Goal: Task Accomplishment & Management: Complete application form

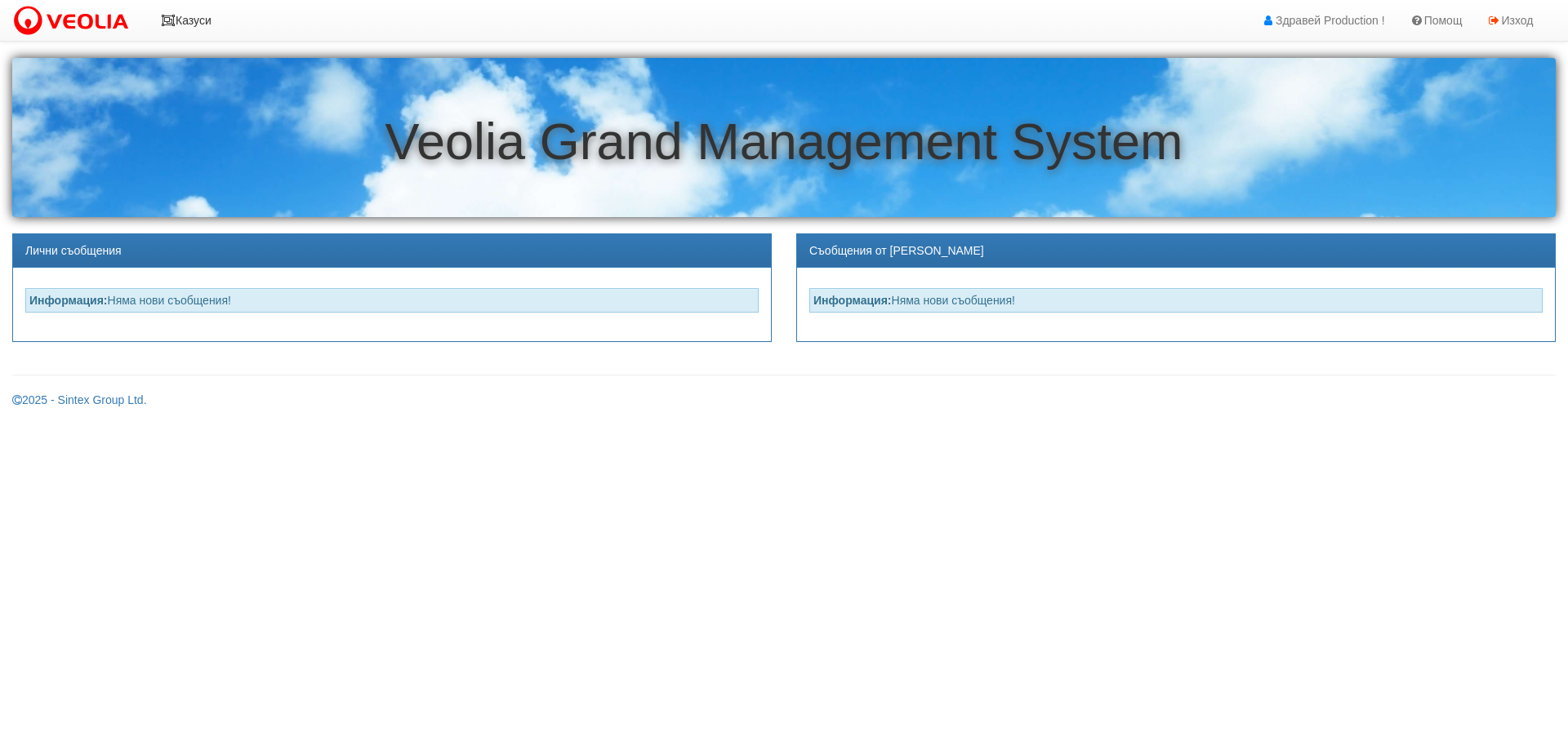
click at [194, 18] on link "Казуси" at bounding box center [186, 20] width 75 height 41
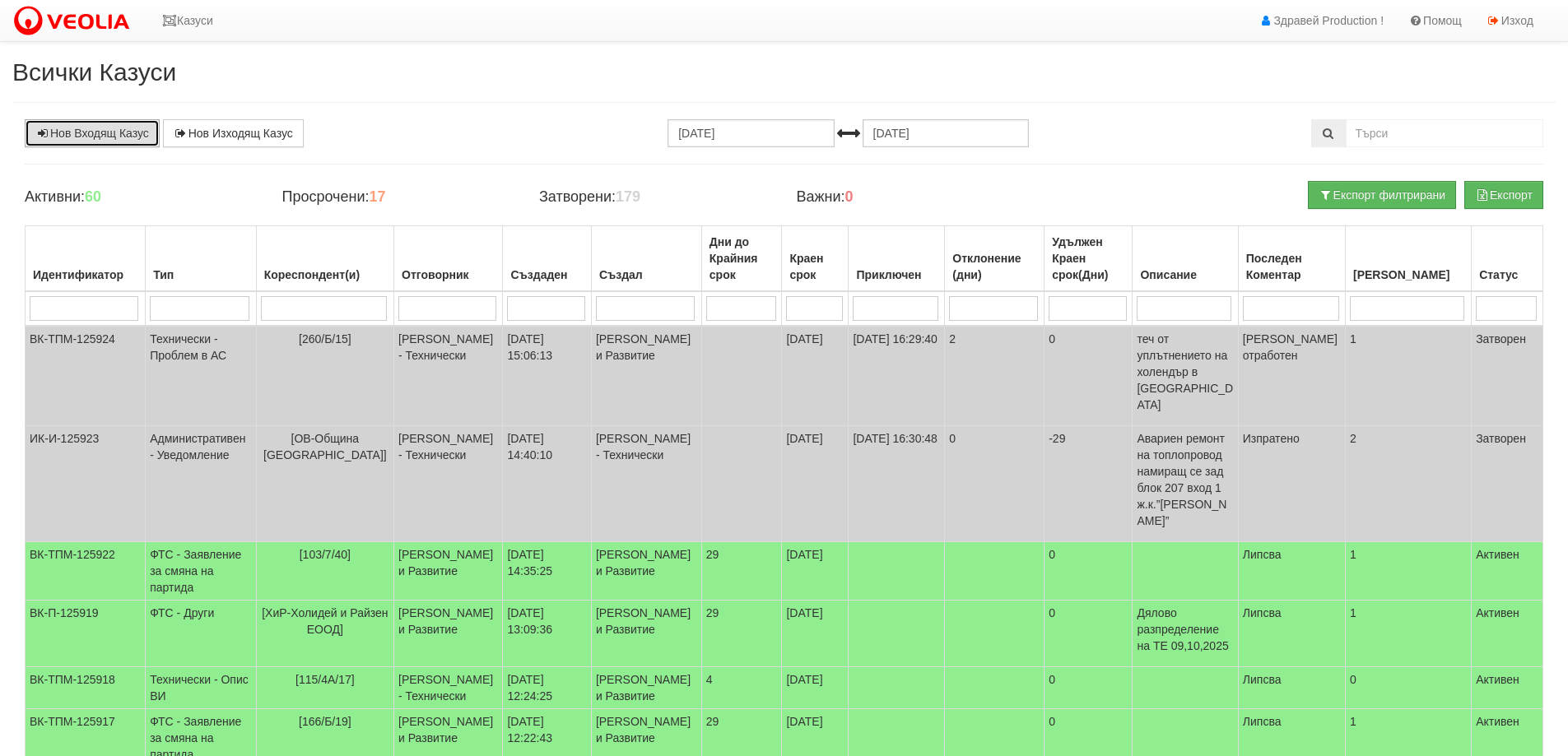
click at [117, 138] on link "Нов Входящ Казус" at bounding box center [92, 133] width 135 height 28
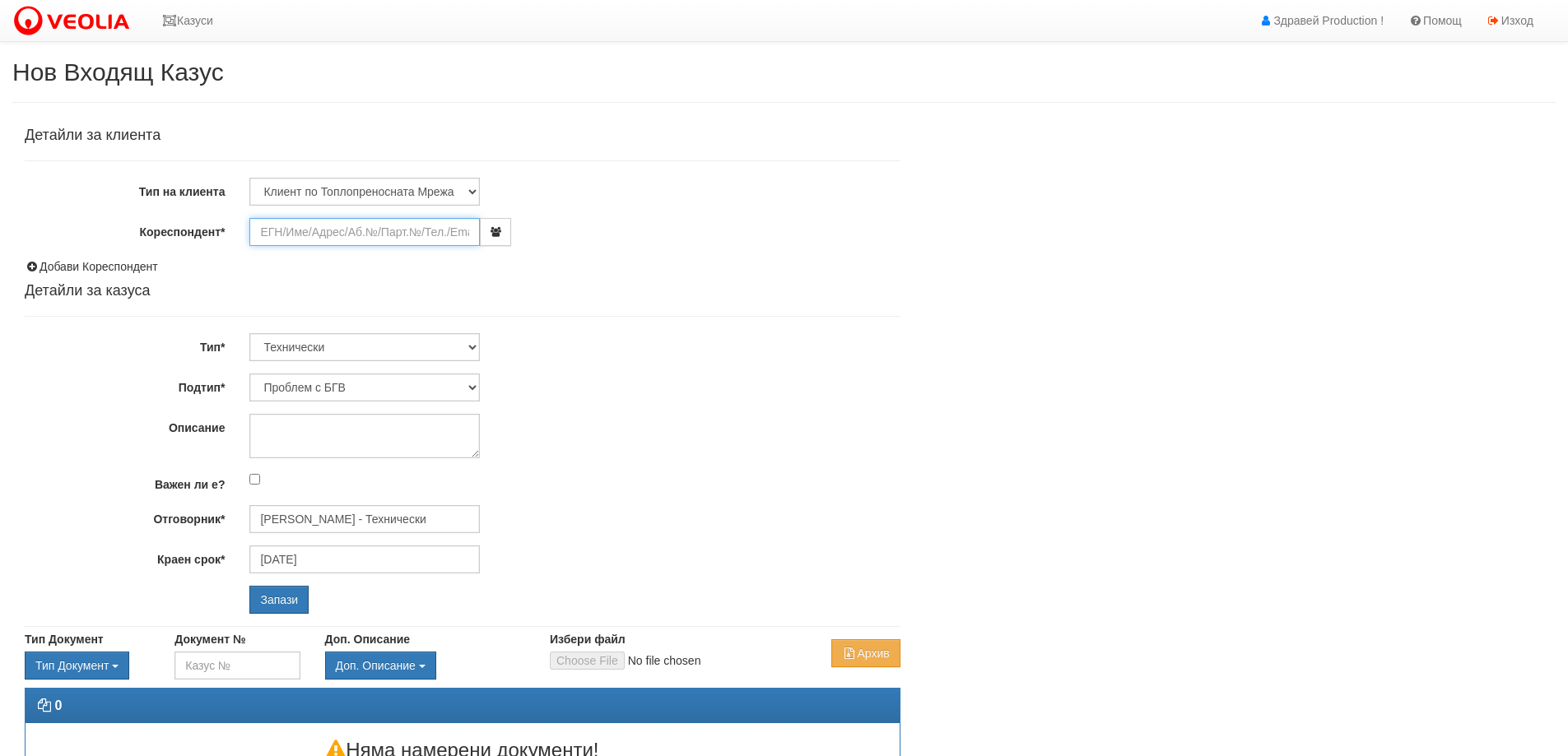
click at [323, 230] on input "Кореспондент*" at bounding box center [365, 233] width 231 height 28
click at [281, 231] on input "187 В/1/25/5" at bounding box center [365, 233] width 231 height 28
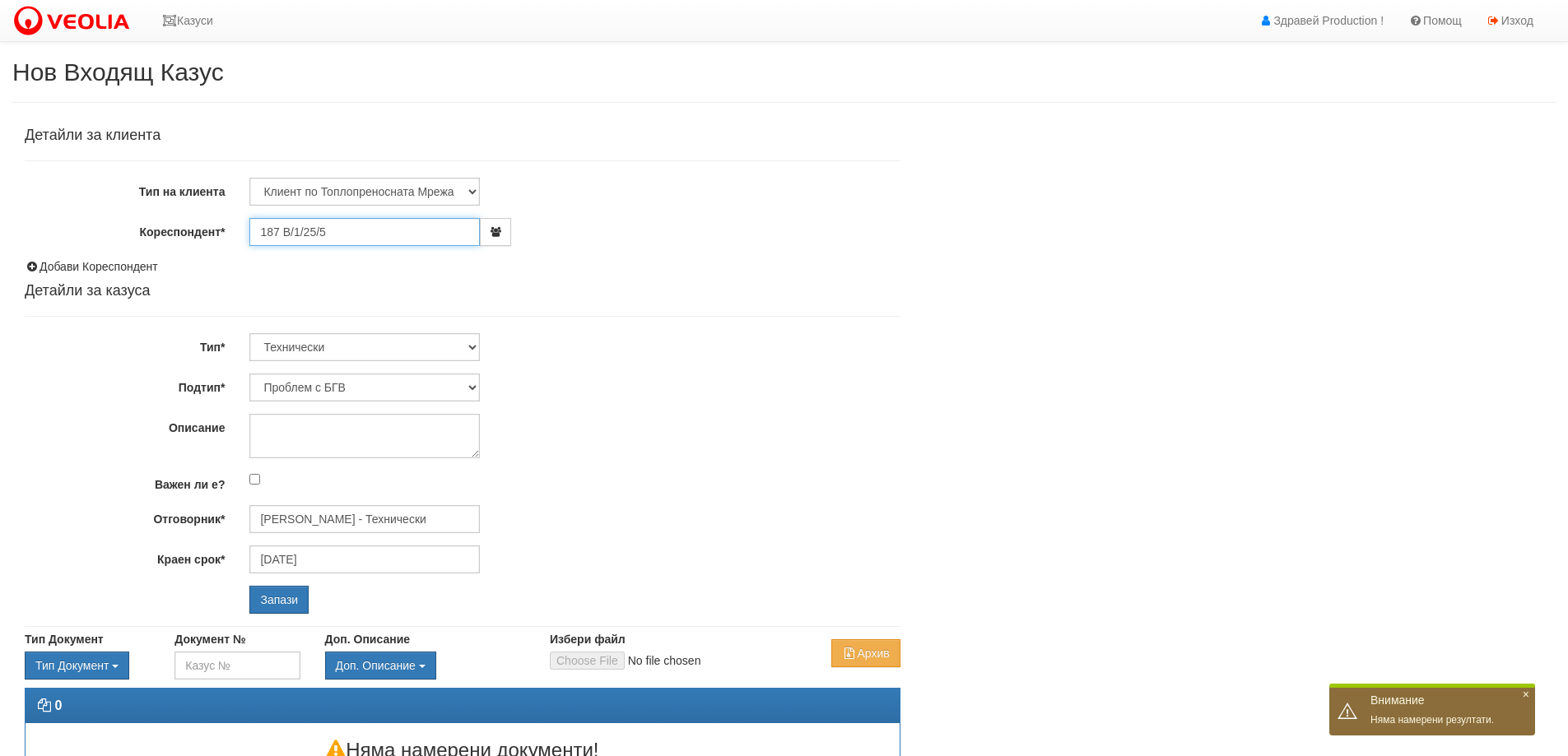
click at [351, 231] on input "187 В/1/25/5" at bounding box center [365, 233] width 231 height 28
click at [282, 233] on input "187 В/1/25/5" at bounding box center [365, 233] width 231 height 28
click at [334, 235] on input "187 В/1/25/5" at bounding box center [365, 233] width 231 height 28
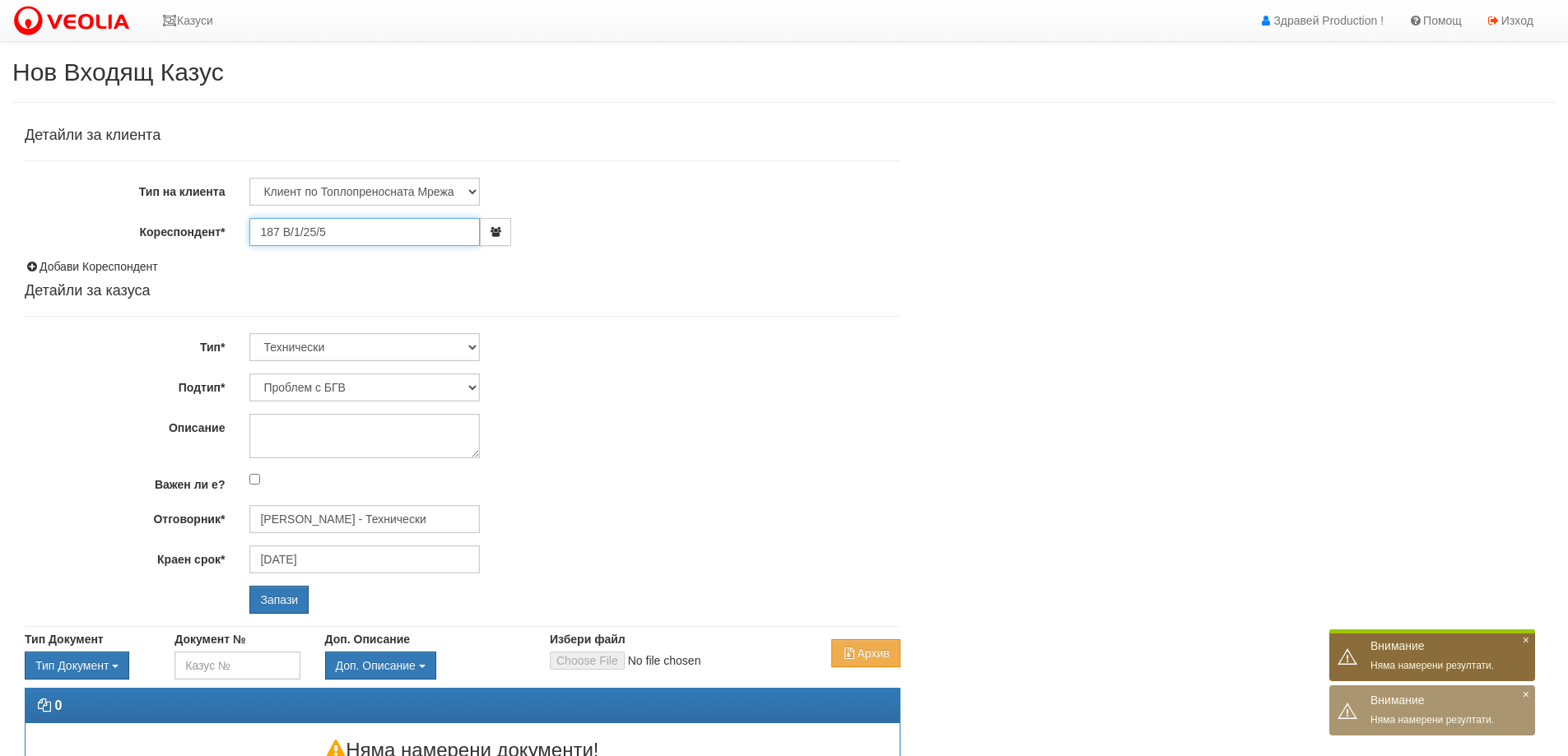
click at [339, 235] on input "187 В/1/25/5" at bounding box center [365, 233] width 231 height 28
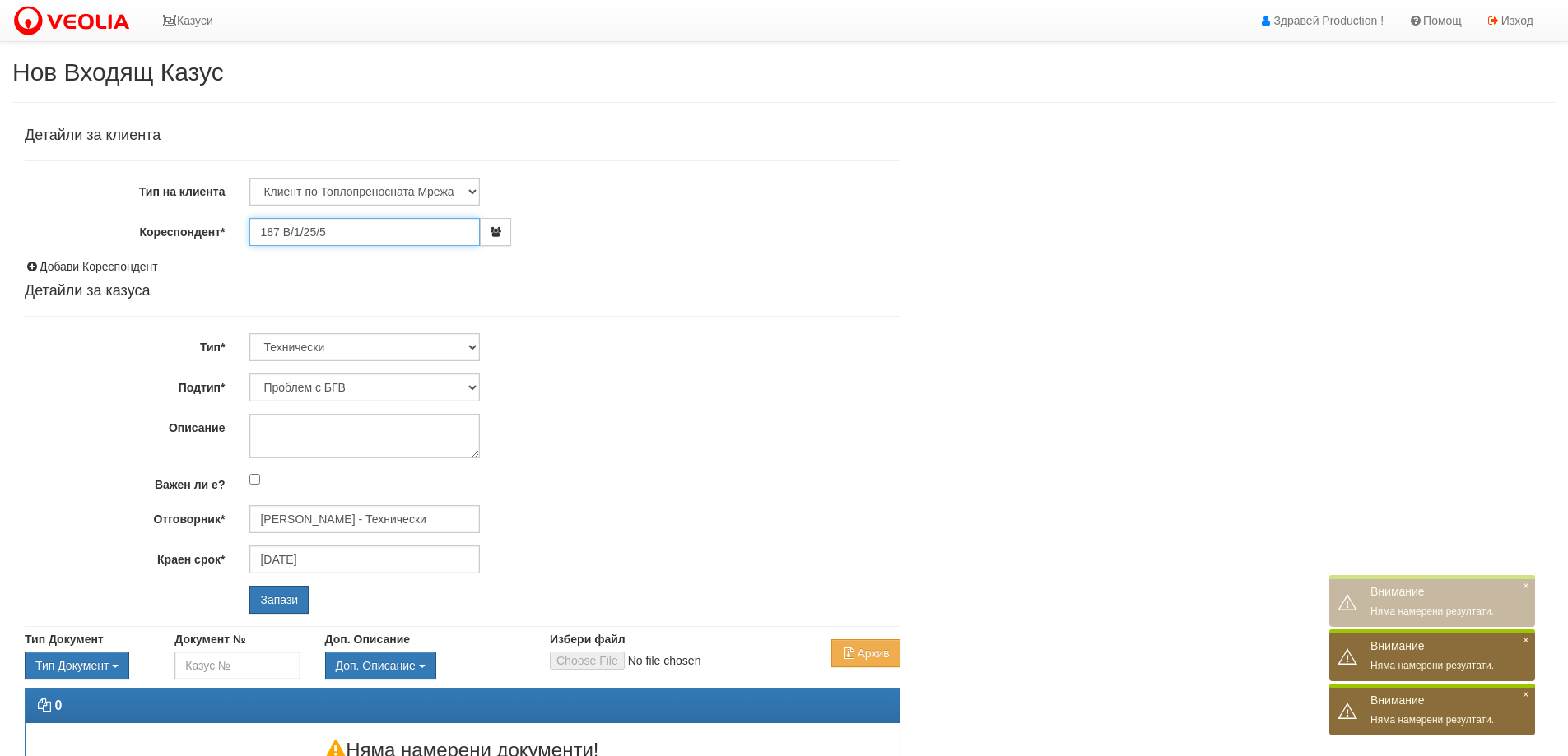
type input "187В/1/25/5"
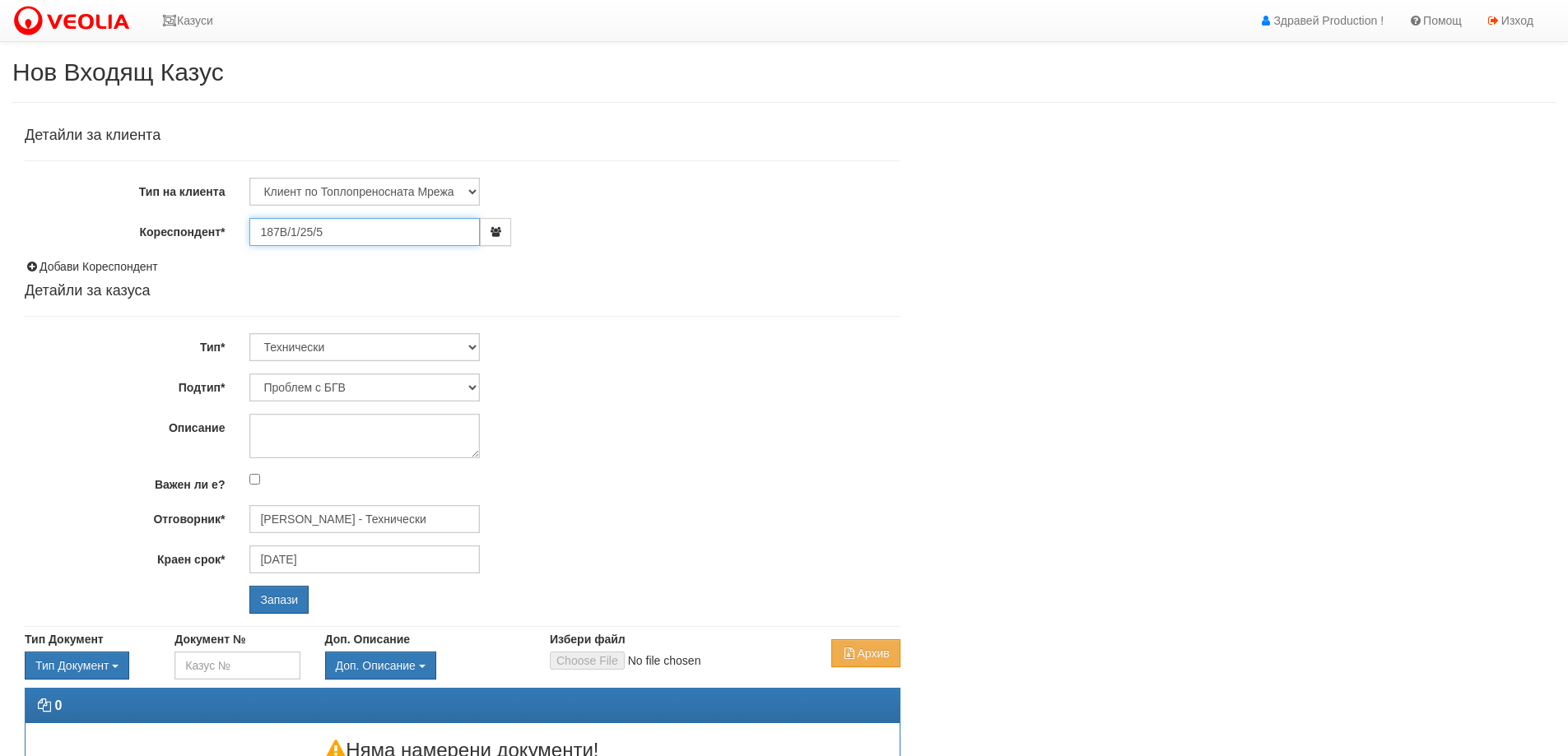
click at [300, 232] on input "187В/1/25/5" at bounding box center [365, 233] width 231 height 28
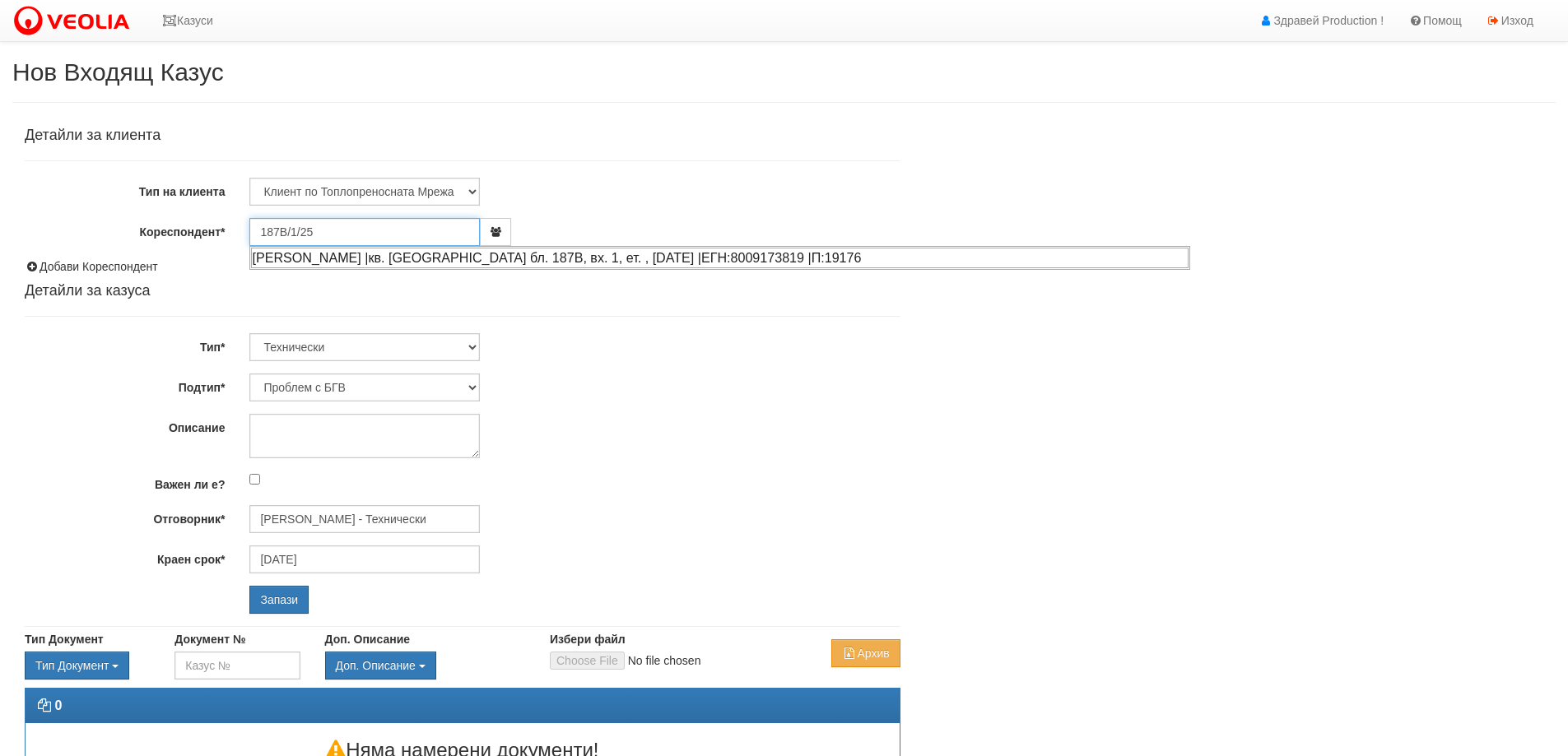
click at [742, 259] on div "ДЕСИСЛАВА АСПАРУХОВА ДИМИТРОВА |кв. Трошево бл. 187В, вх. 1, ет. , ап. 25 |ЕГН:…" at bounding box center [720, 257] width 938 height 20
type input "ДЕСИСЛАВА АСПАРУХОВА ДИМИТРОВА"
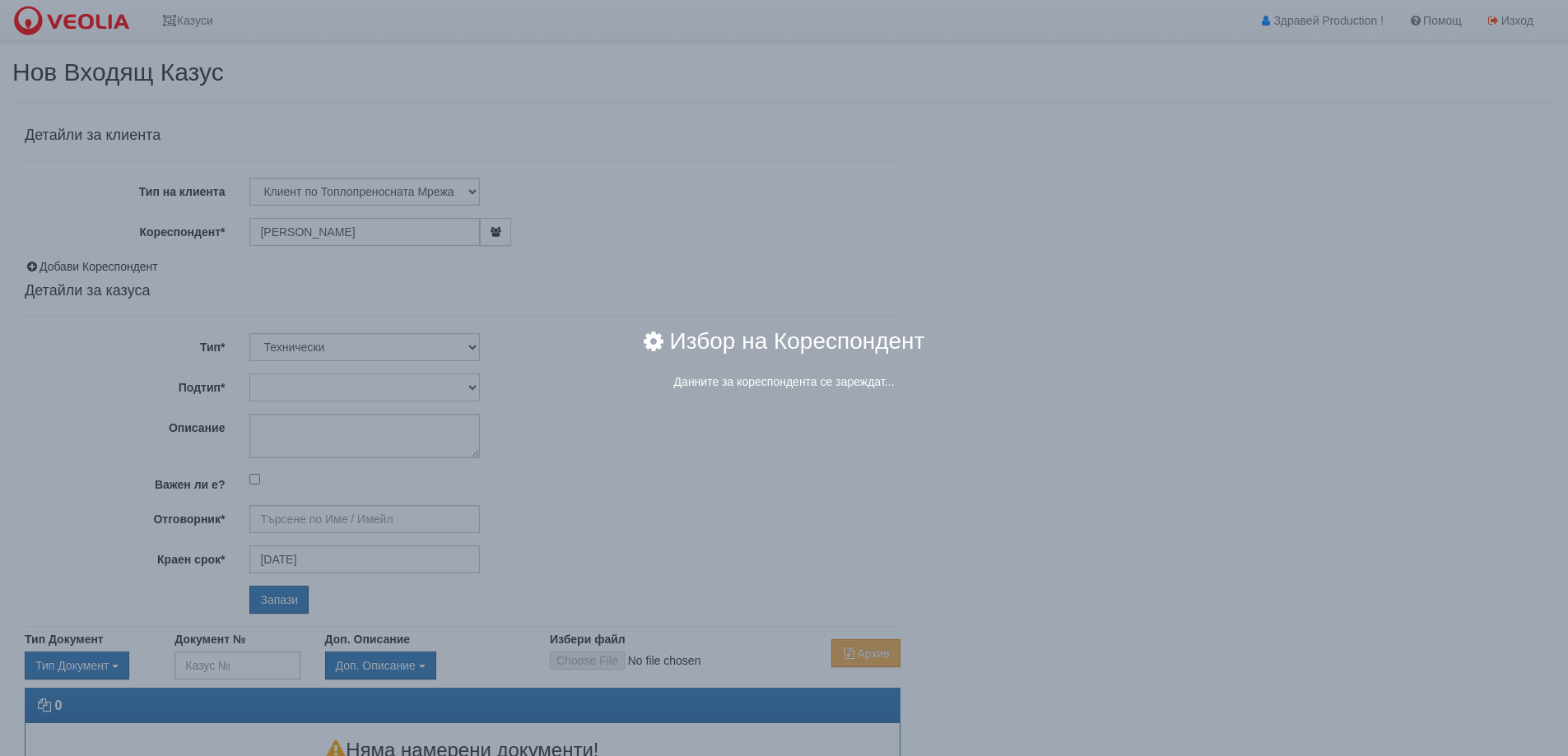
type input "[PERSON_NAME] - Технически"
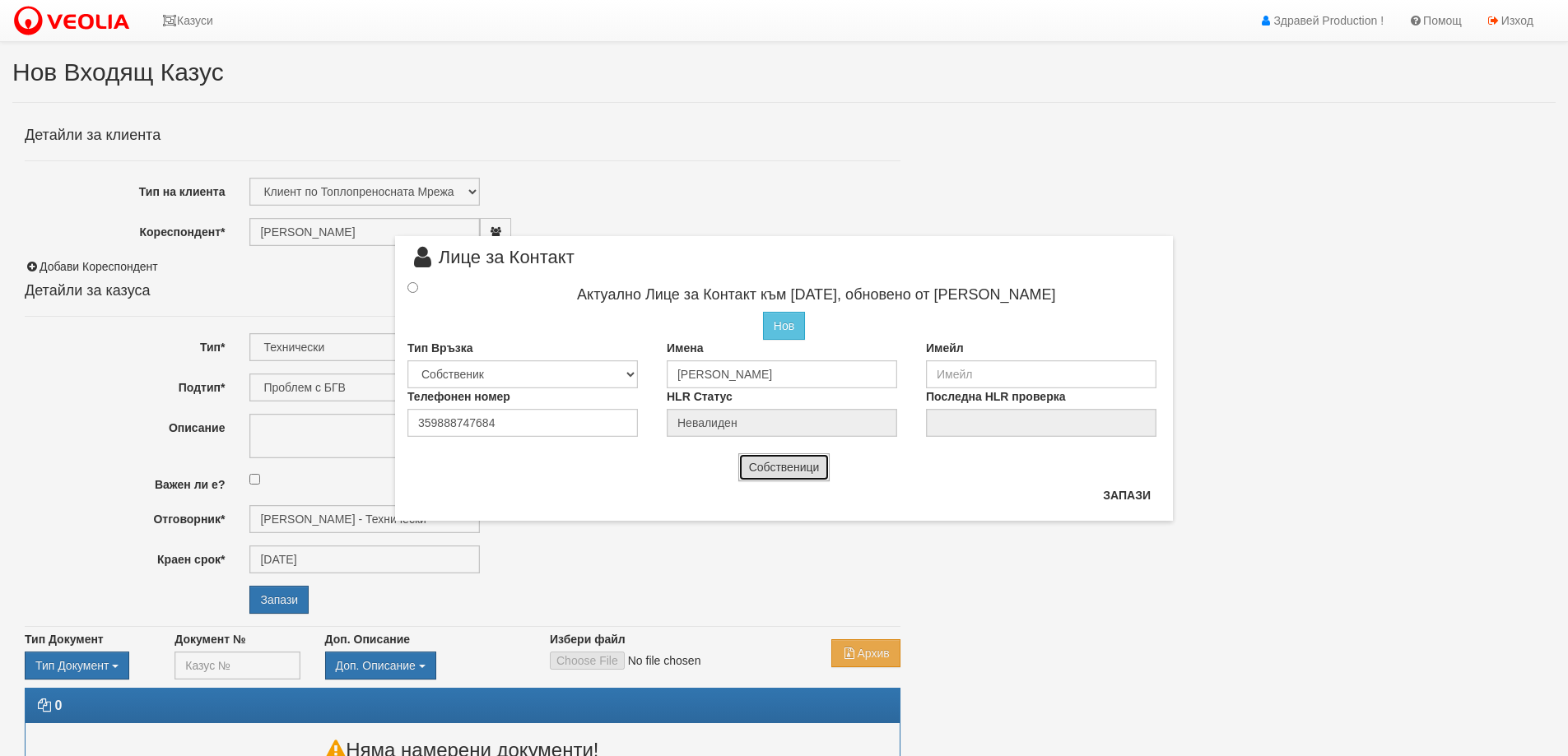
click at [795, 474] on button "Собственици" at bounding box center [784, 468] width 93 height 28
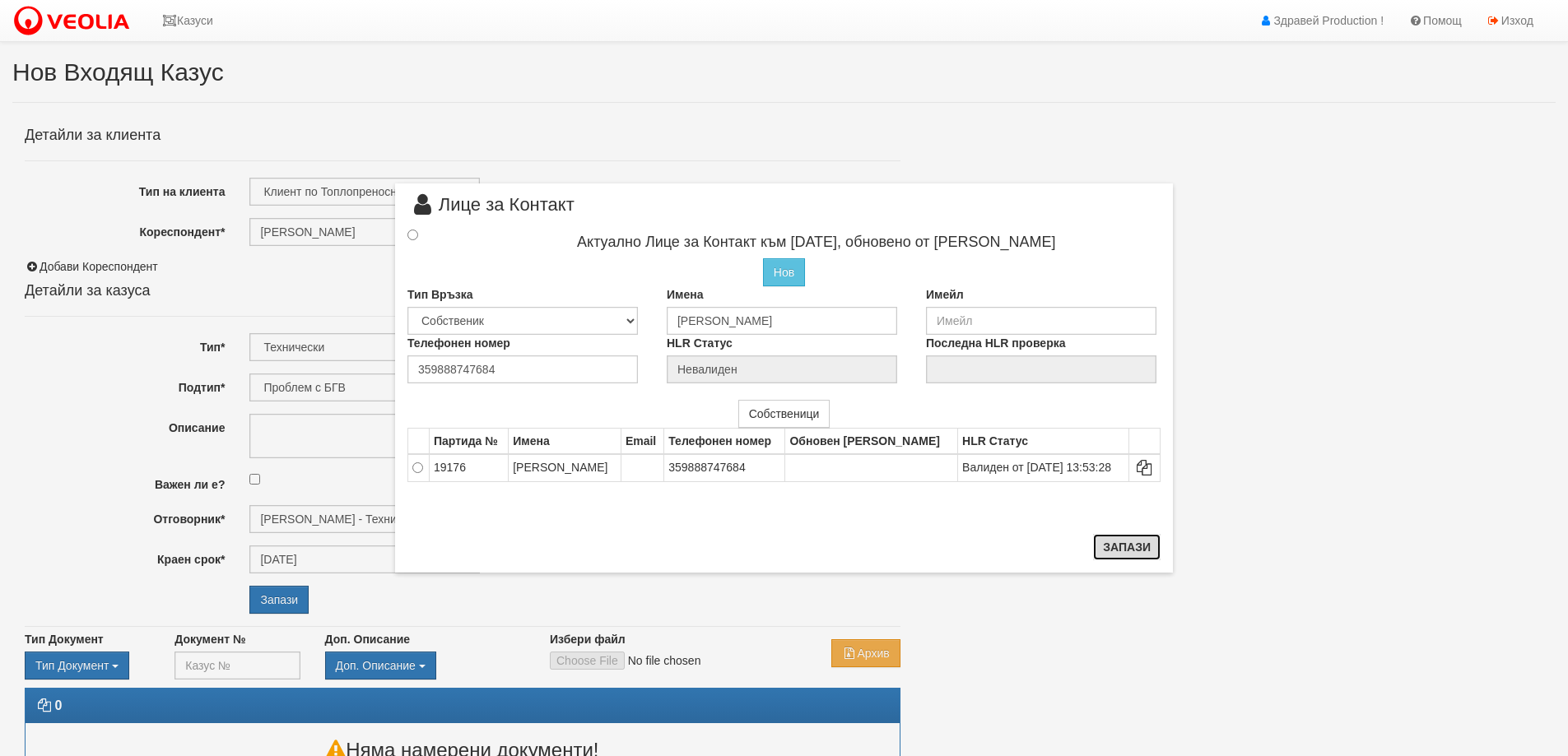
click at [1126, 542] on button "Запази" at bounding box center [1126, 547] width 68 height 26
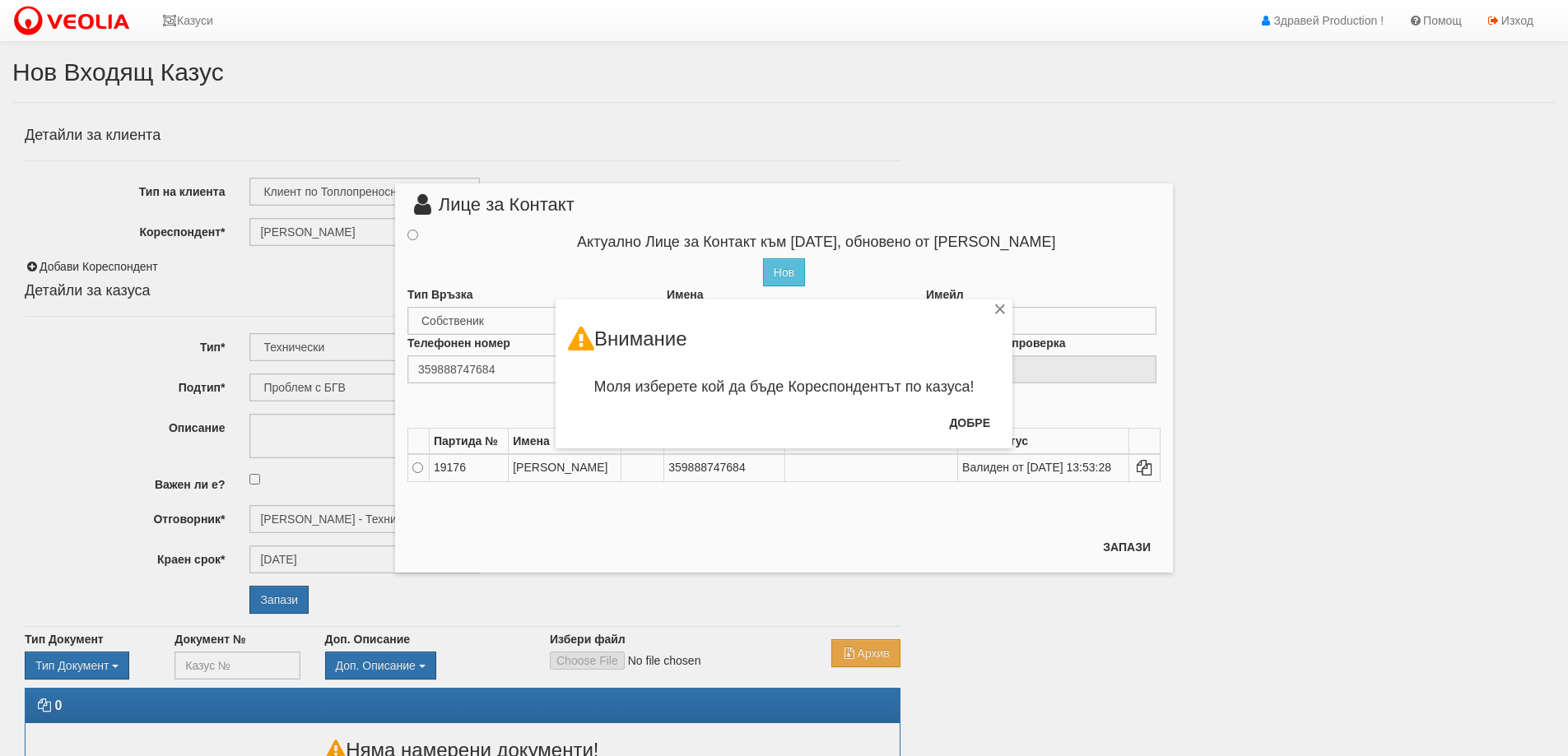
click at [418, 236] on div "× Внимание Моля изберете кой да бъде Кореспондентът по казуса! Добре" at bounding box center [784, 224] width 963 height 448
drag, startPoint x: 1004, startPoint y: 305, endPoint x: 945, endPoint y: 333, distance: 65.3
click at [1000, 306] on div "×" at bounding box center [1000, 312] width 17 height 17
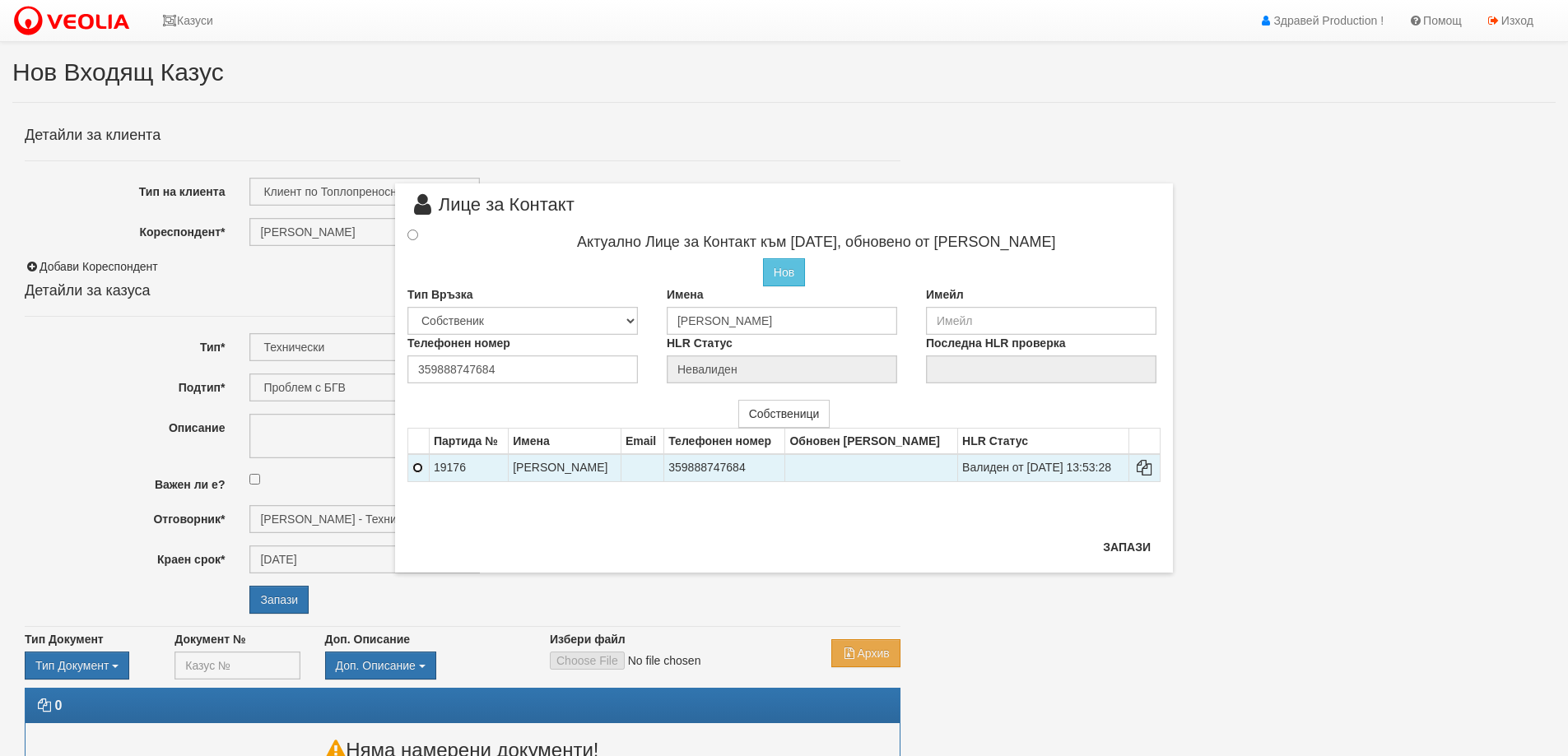
click at [412, 473] on input "radio" at bounding box center [418, 468] width 11 height 11
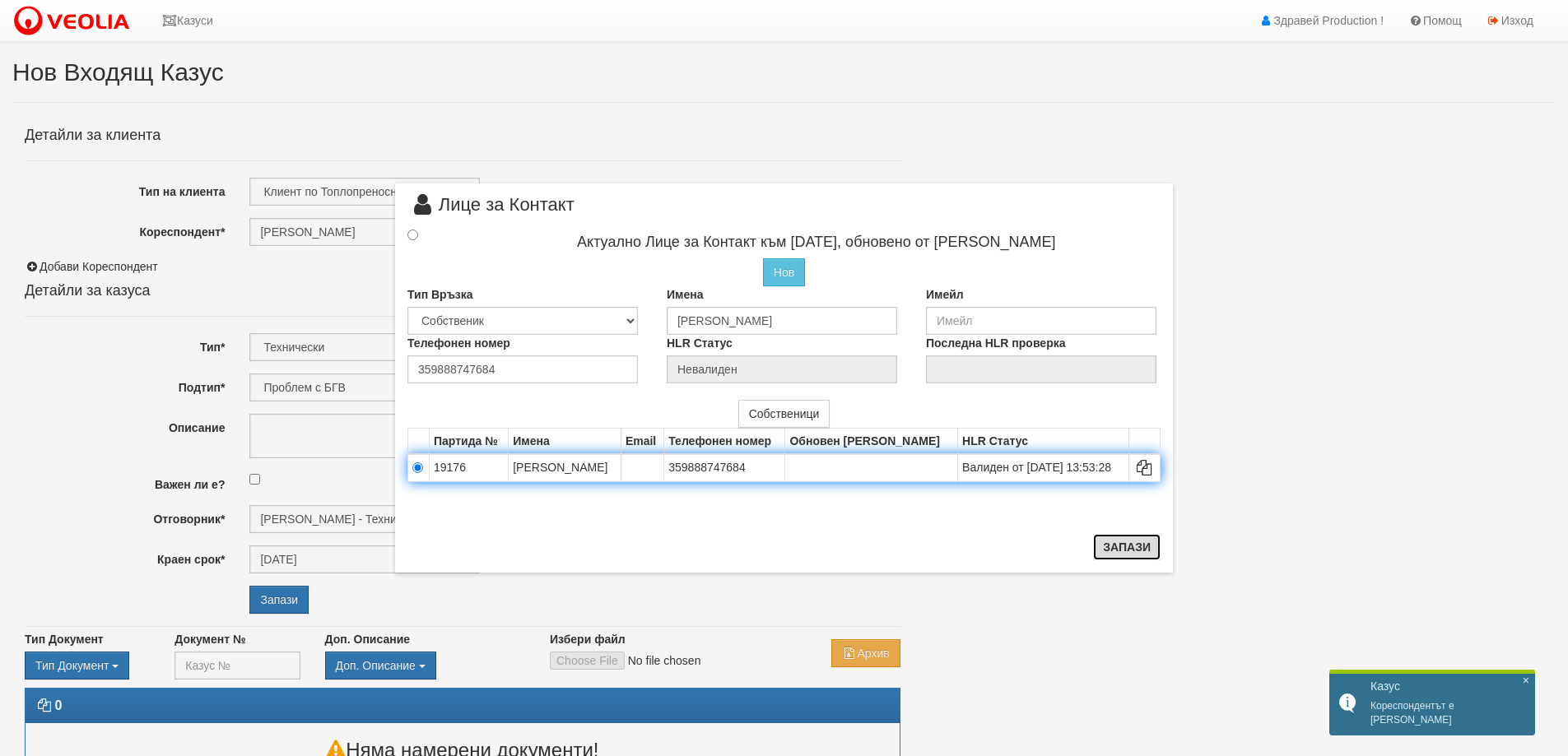
click at [1131, 541] on button "Запази" at bounding box center [1126, 547] width 68 height 26
radio input "true"
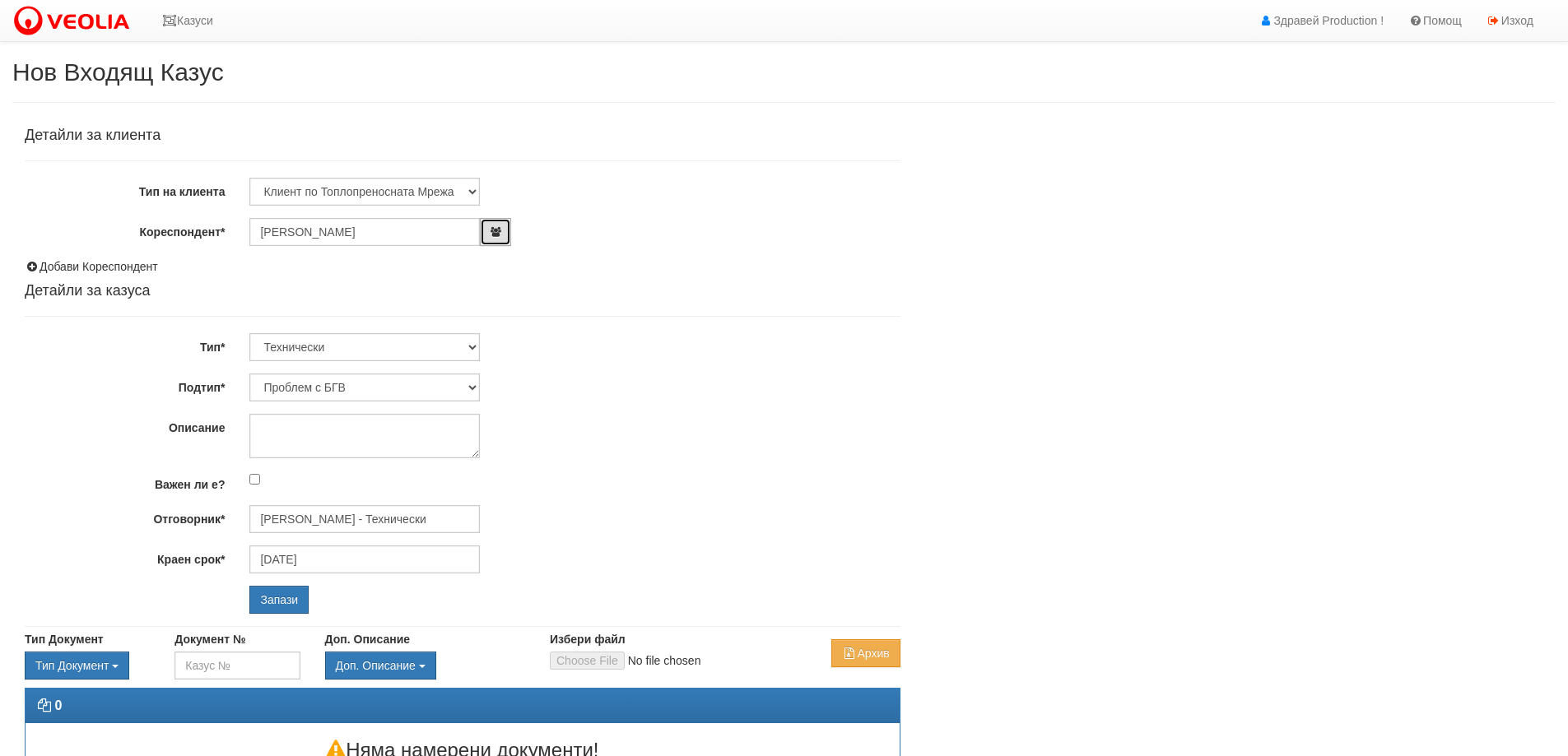
click at [497, 233] on icon "button" at bounding box center [495, 232] width 12 height 10
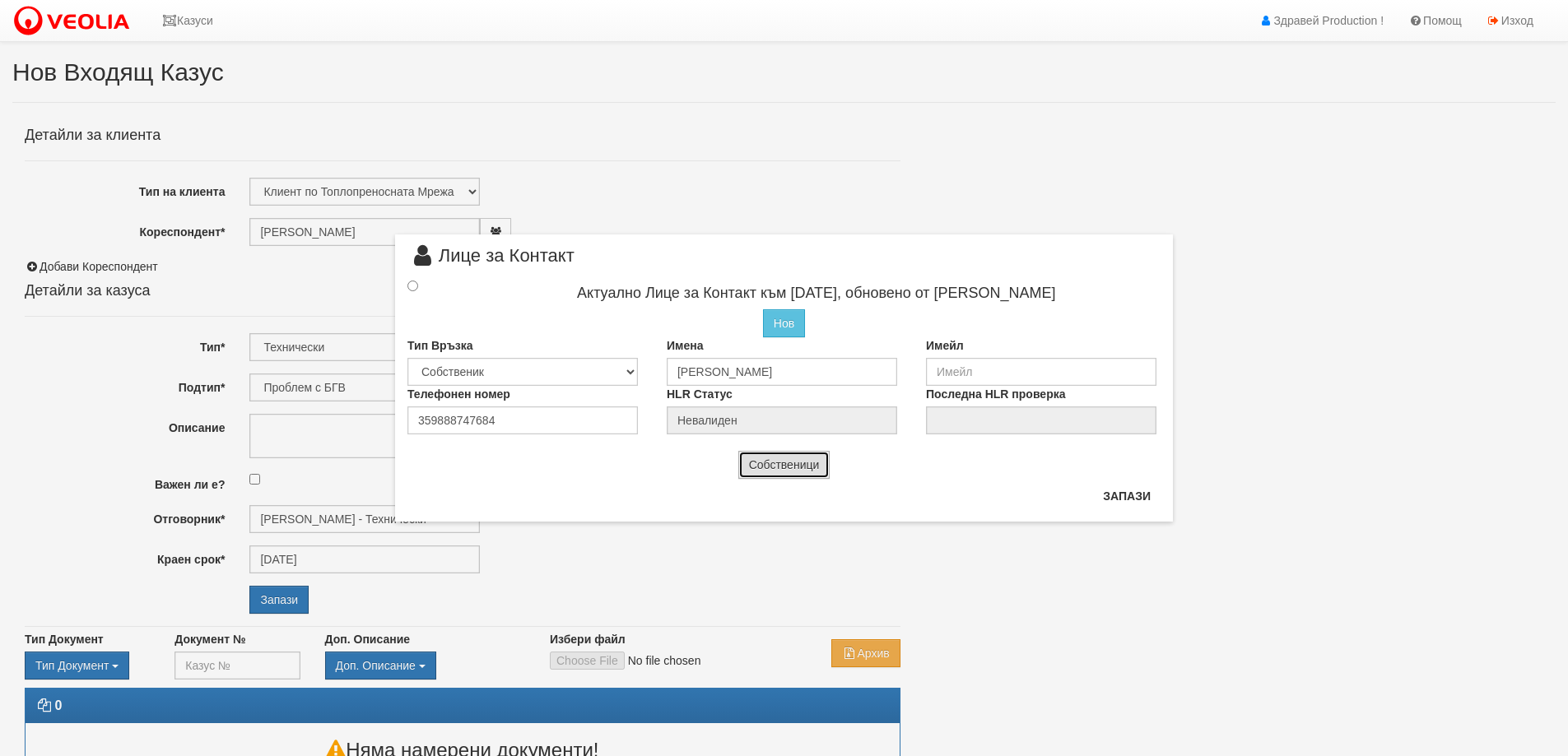
click at [808, 473] on button "Собственици" at bounding box center [784, 465] width 93 height 28
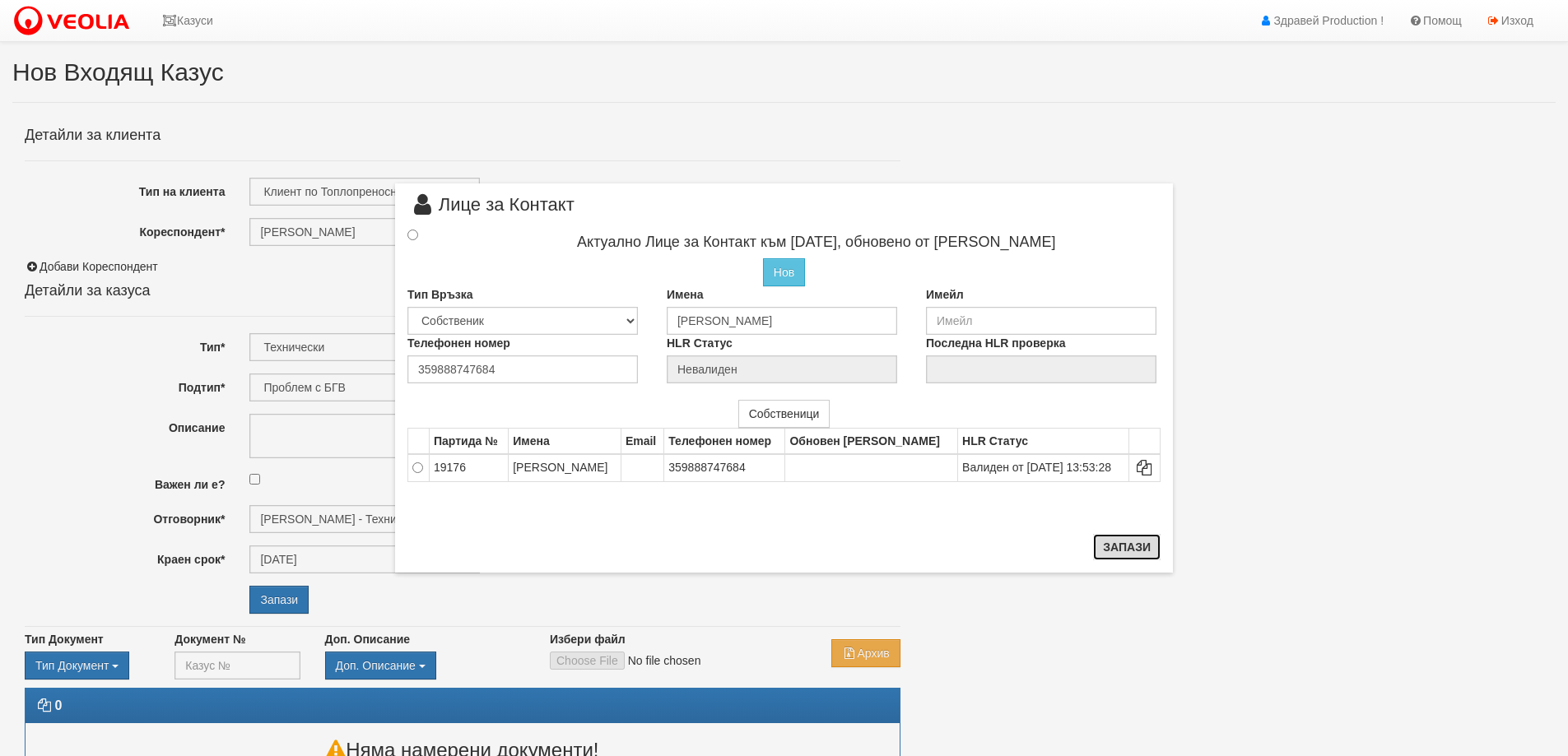
click at [1112, 545] on button "Запази" at bounding box center [1126, 547] width 68 height 26
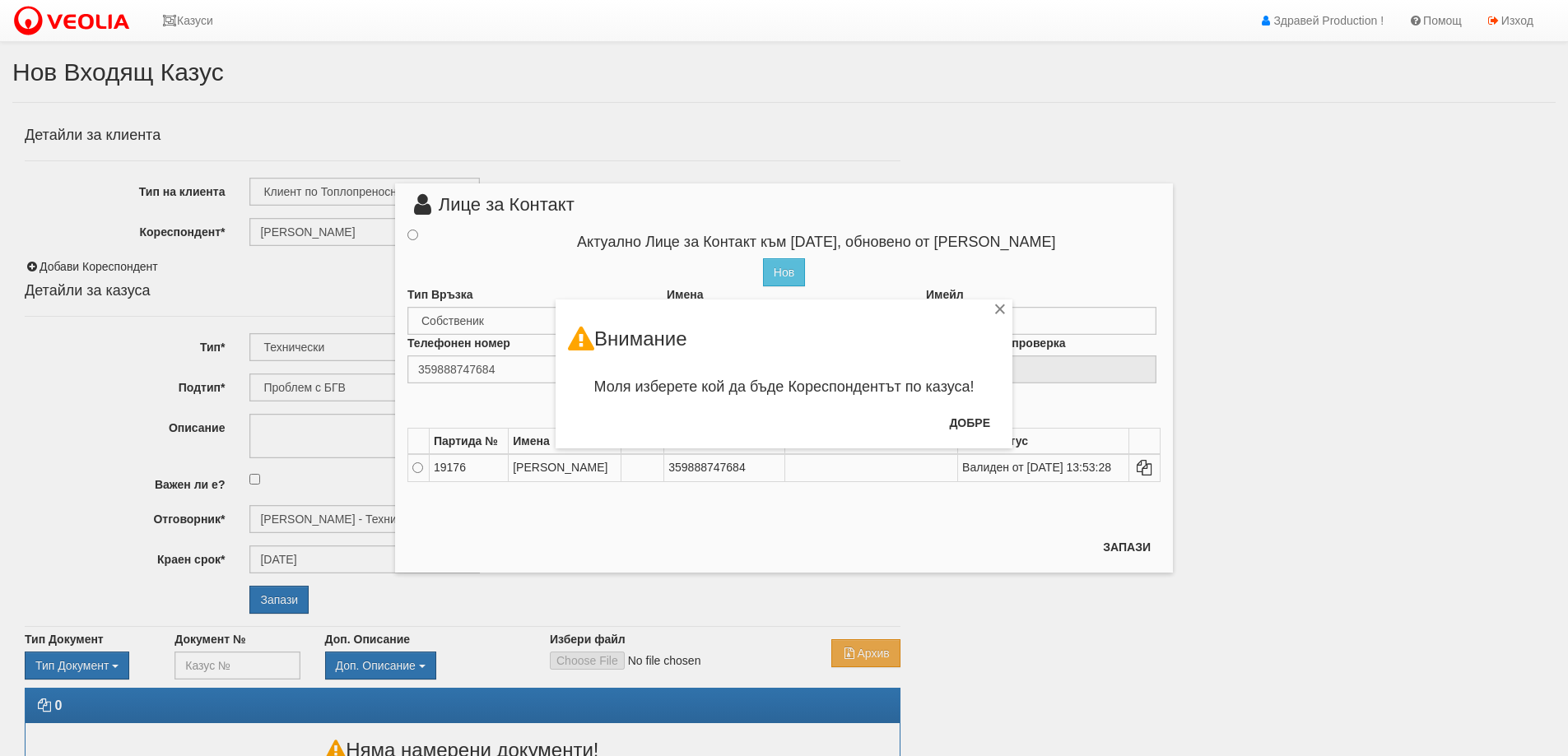
drag, startPoint x: 410, startPoint y: 237, endPoint x: 1066, endPoint y: 397, distance: 675.2
click at [411, 237] on div "× Внимание Моля изберете кой да бъде Кореспондентът по казуса! Добре" at bounding box center [784, 224] width 963 height 448
click at [1002, 307] on div "×" at bounding box center [1000, 312] width 17 height 17
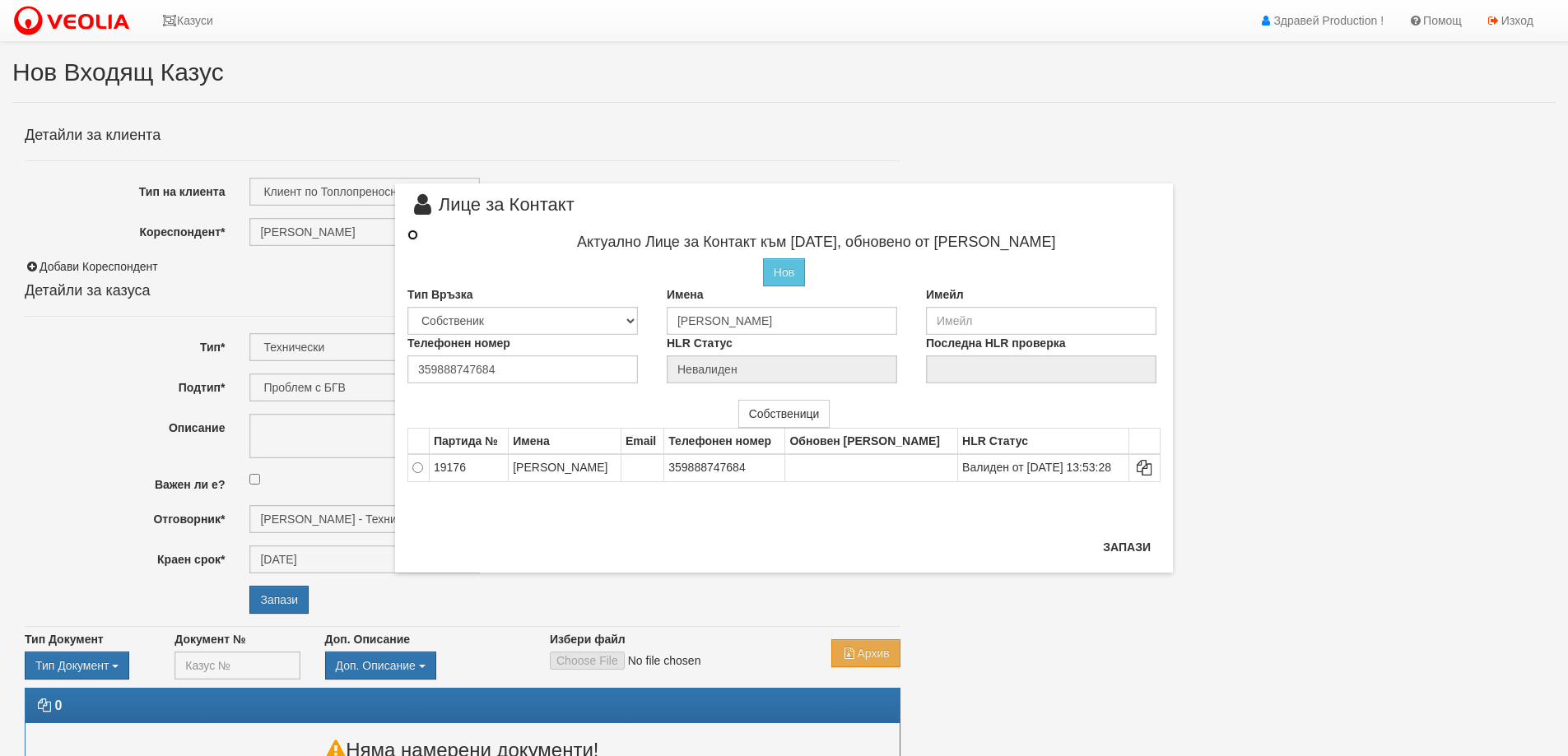
click at [415, 236] on input "radio" at bounding box center [412, 235] width 11 height 11
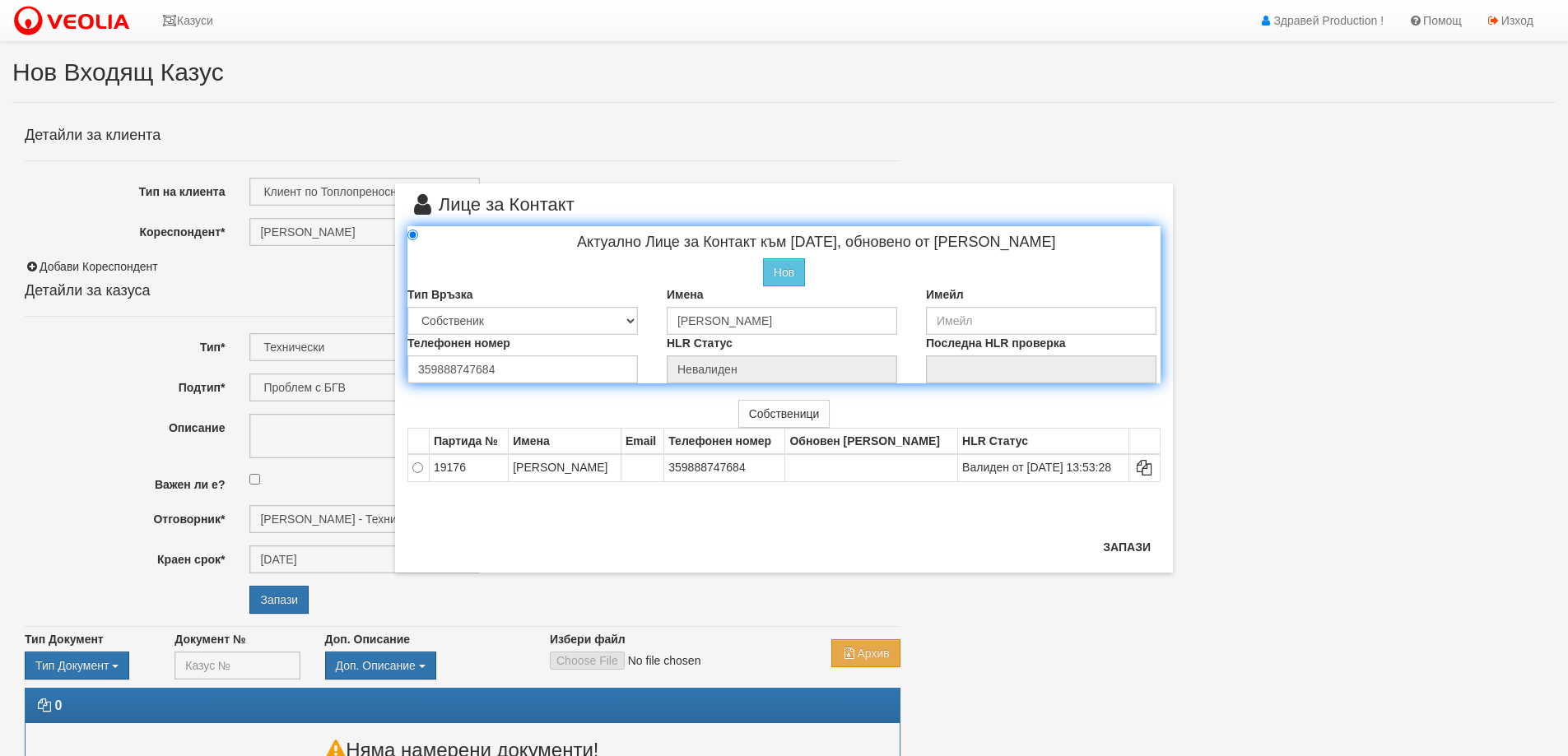
click at [554, 96] on div "× Лице за Контакт Актуално Лице за Контакт към 08/10/2025, обновено от Иван Вел…" at bounding box center [784, 286] width 803 height 573
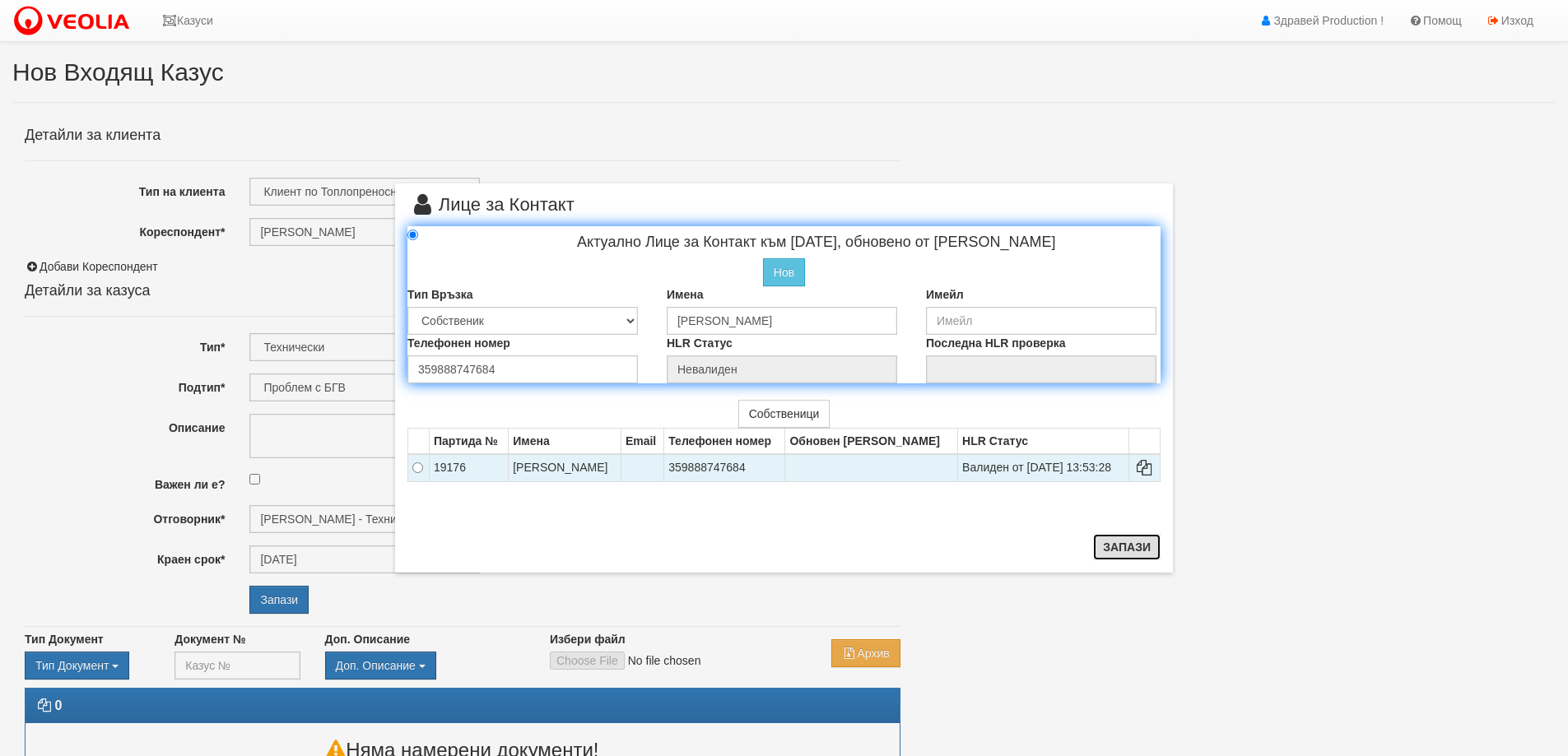
drag, startPoint x: 1135, startPoint y: 555, endPoint x: 1012, endPoint y: 468, distance: 150.7
click at [1129, 550] on button "Запази" at bounding box center [1126, 547] width 68 height 26
radio input "true"
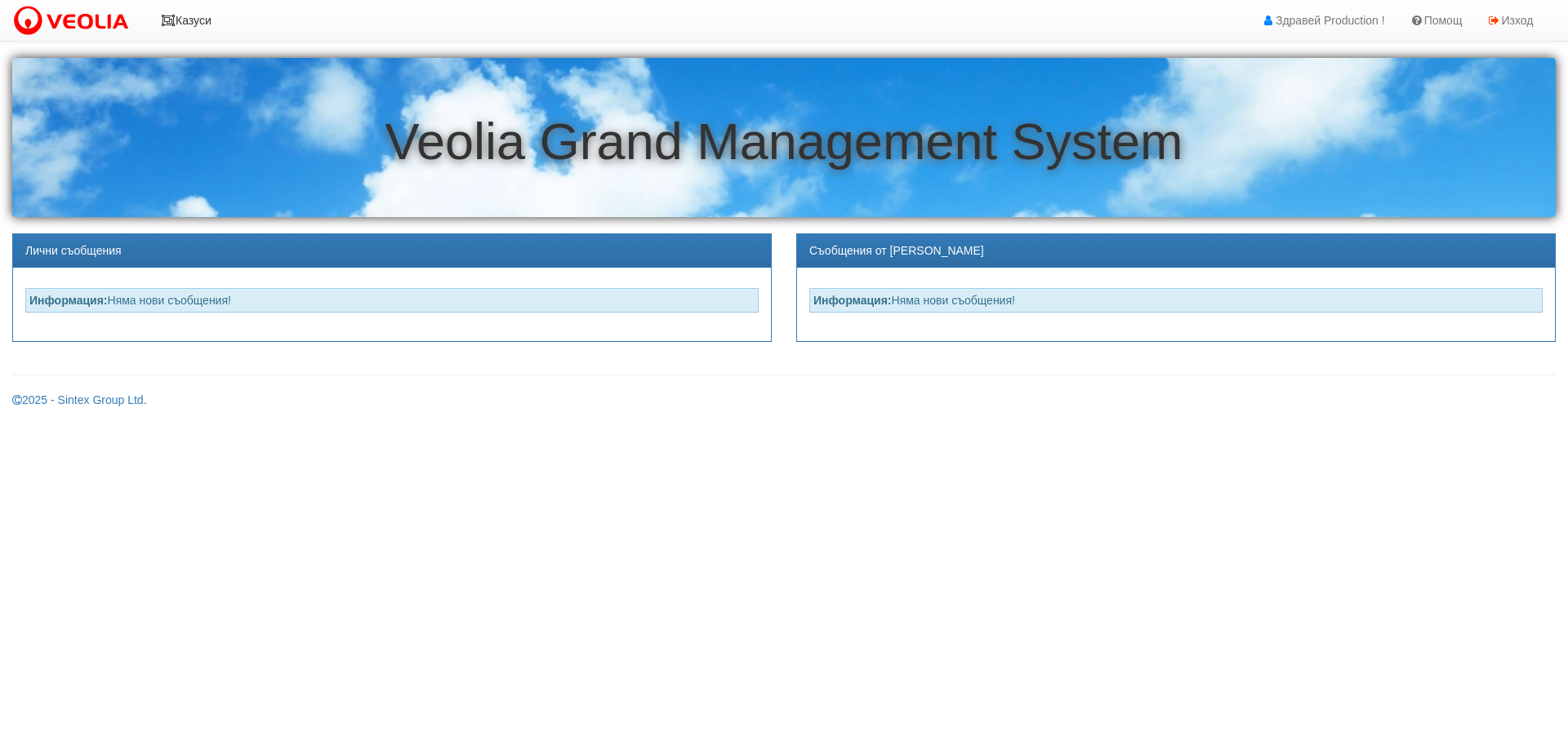
click at [188, 19] on link "Казуси" at bounding box center [186, 20] width 75 height 41
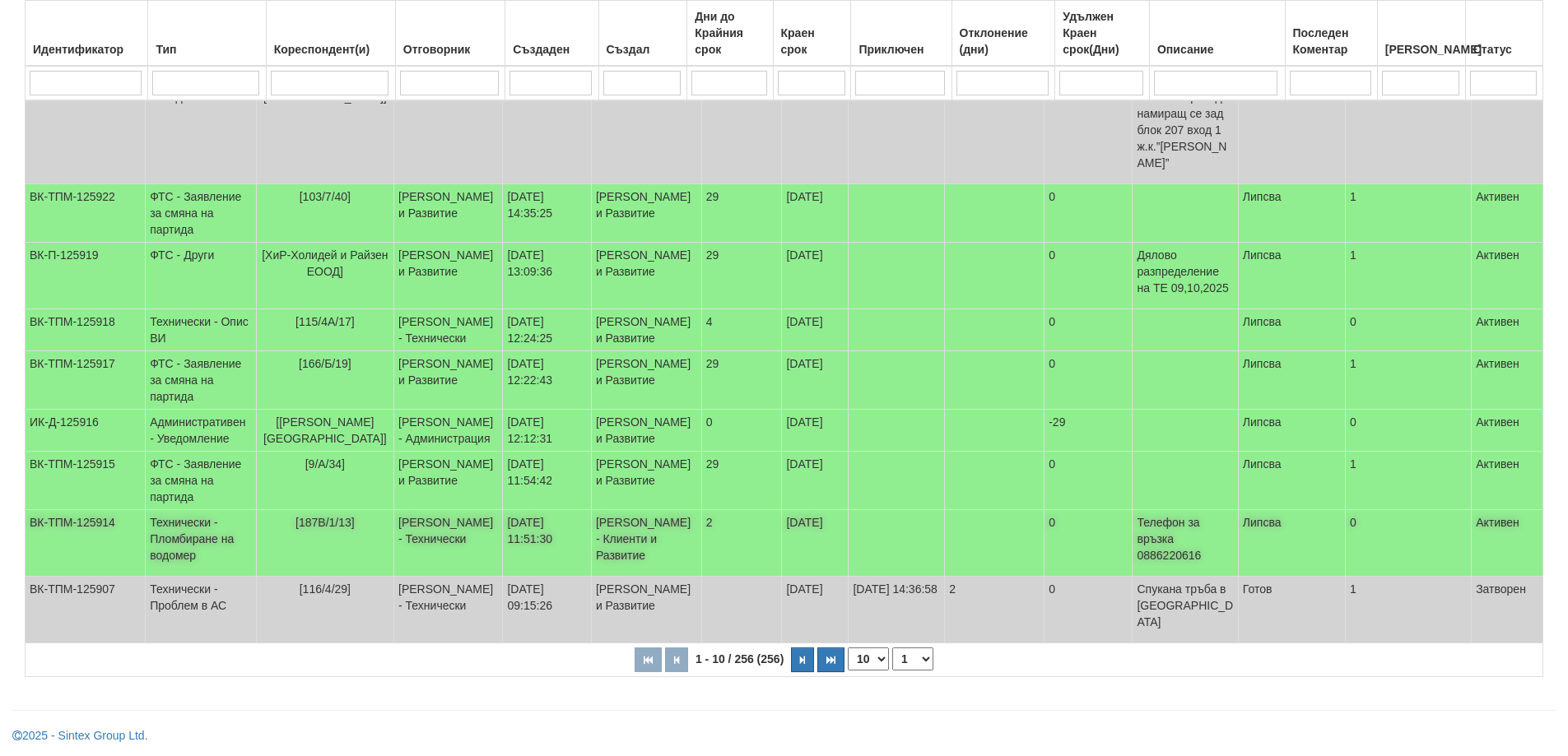
scroll to position [374, 0]
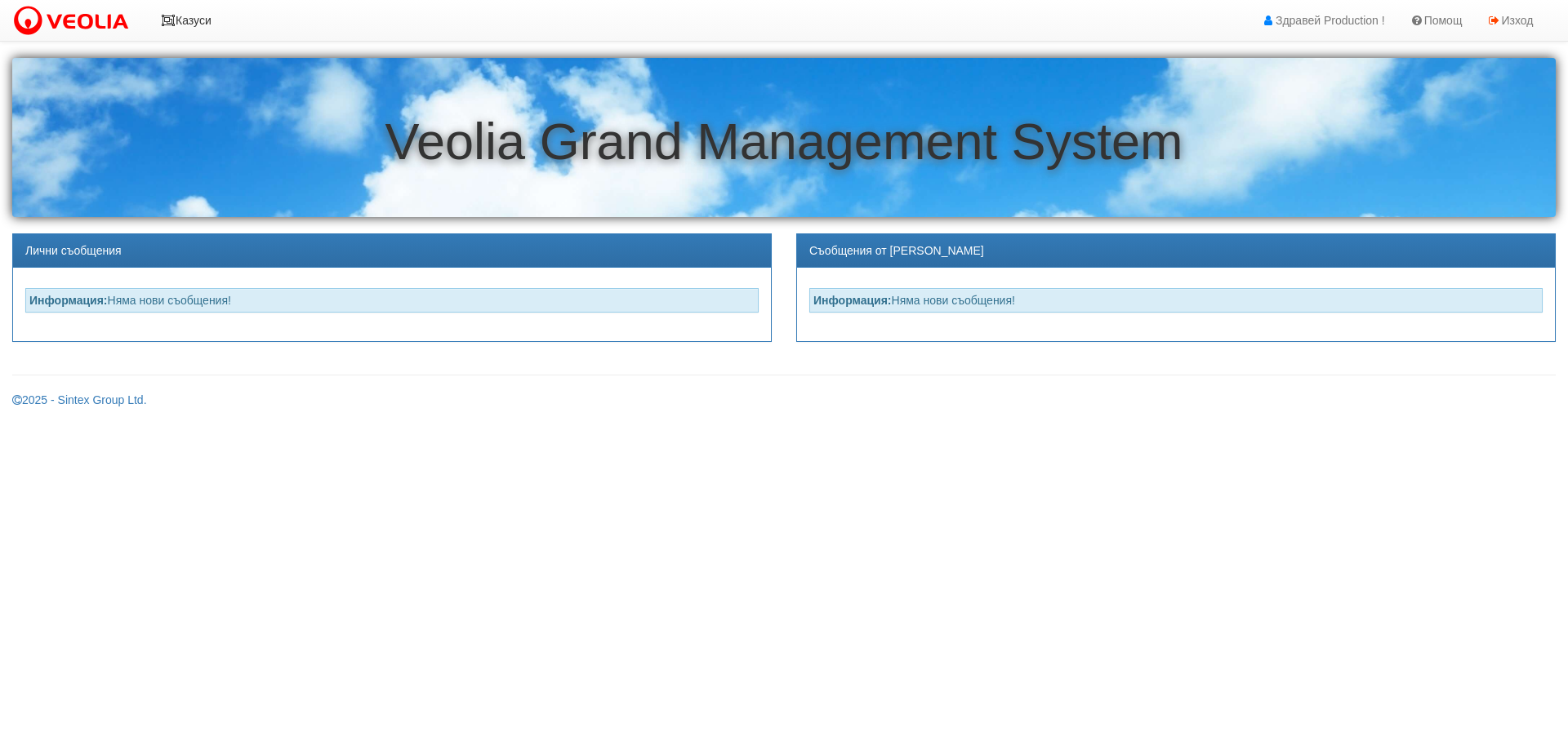
click at [201, 20] on link "Казуси" at bounding box center [186, 20] width 75 height 41
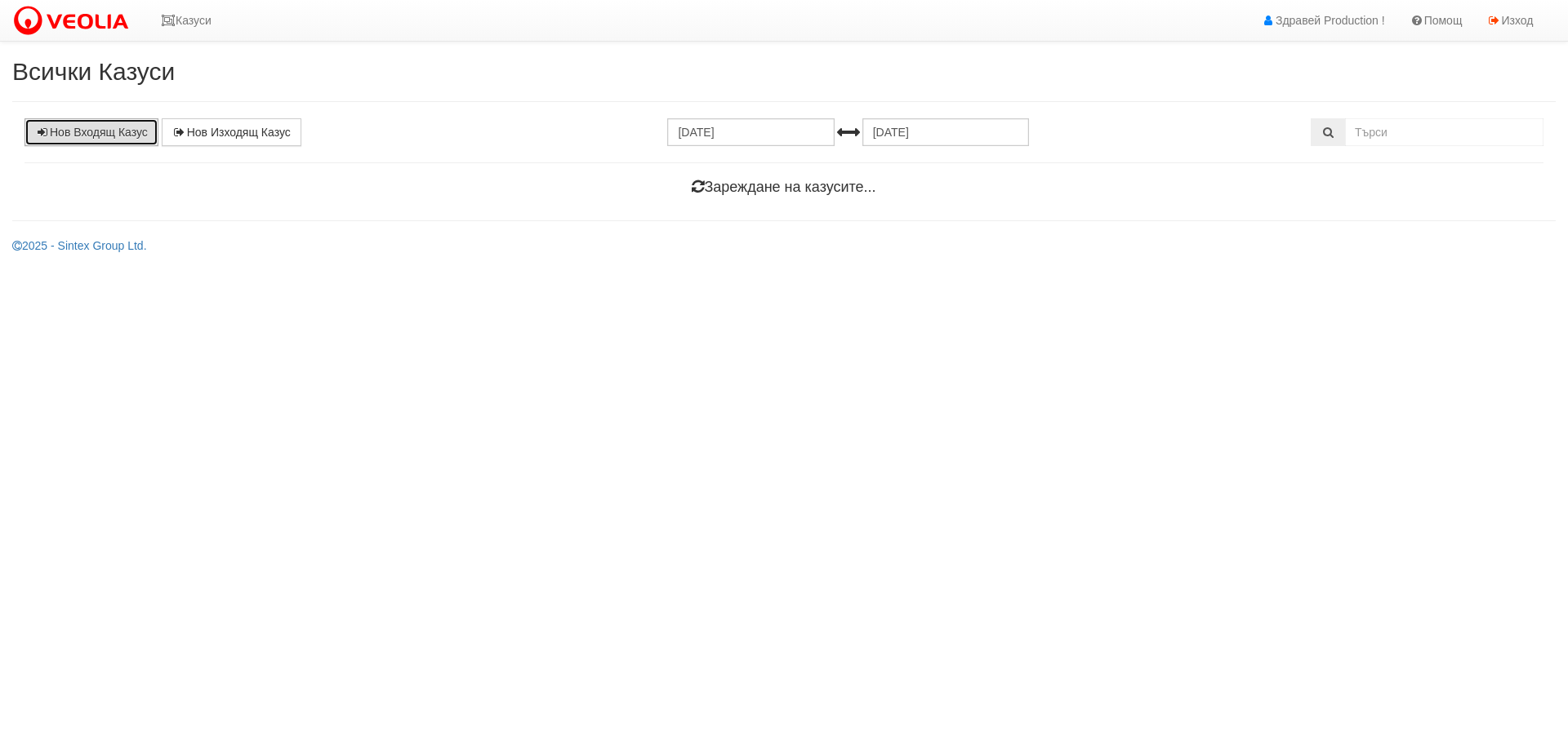
click at [119, 130] on link "Нов Входящ Казус" at bounding box center [91, 132] width 134 height 28
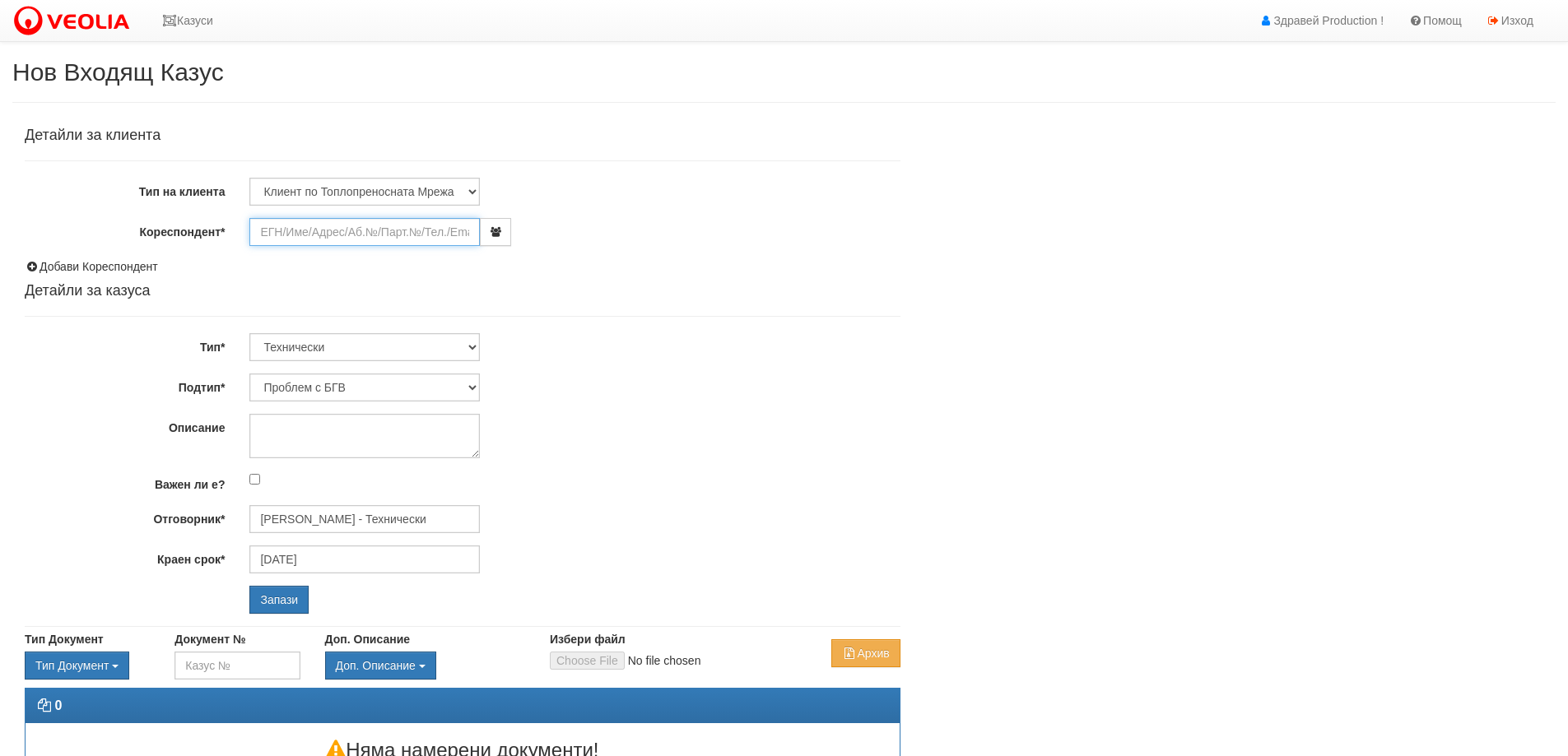
click at [358, 234] on input "Кореспондент*" at bounding box center [365, 233] width 231 height 28
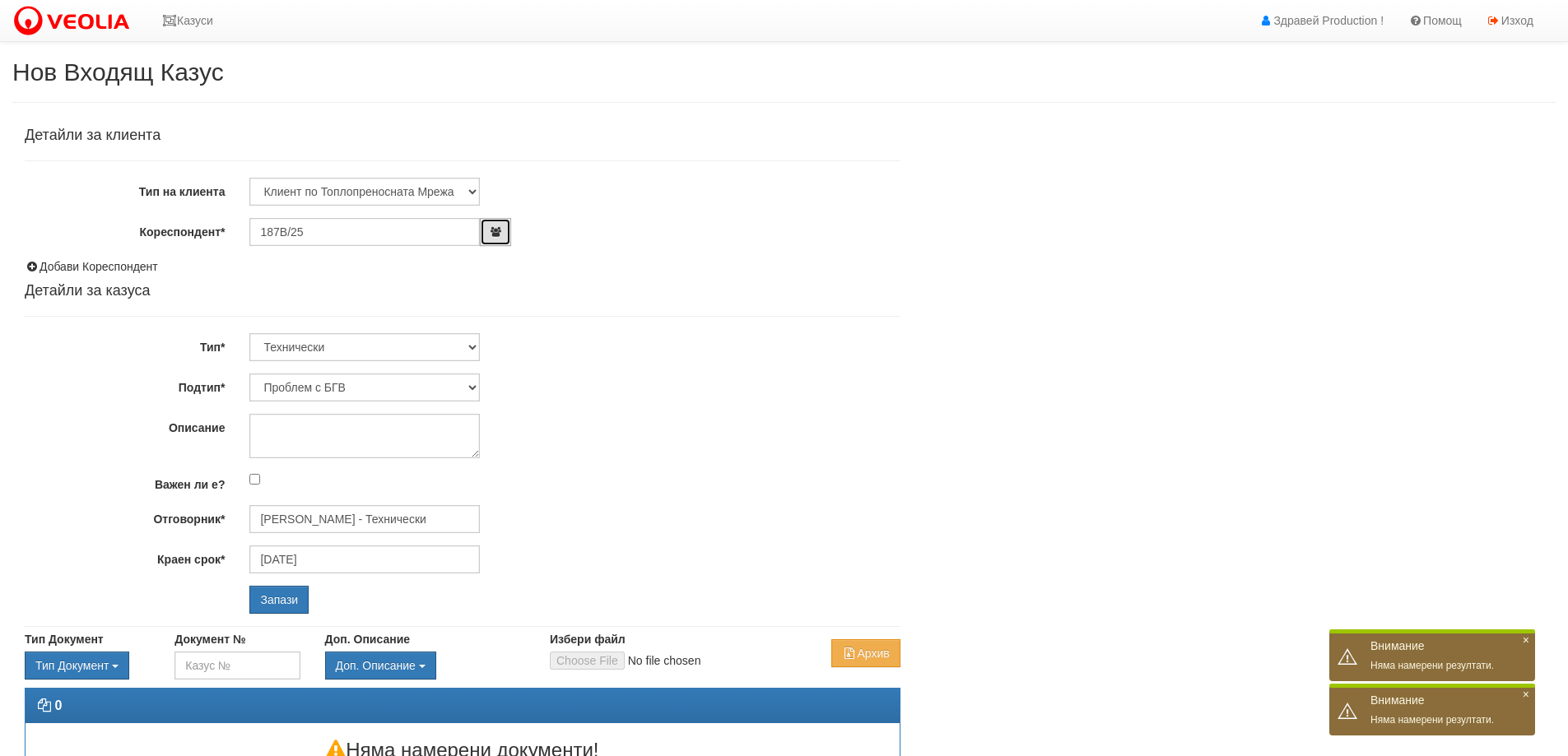
click at [494, 236] on button "button" at bounding box center [495, 233] width 31 height 28
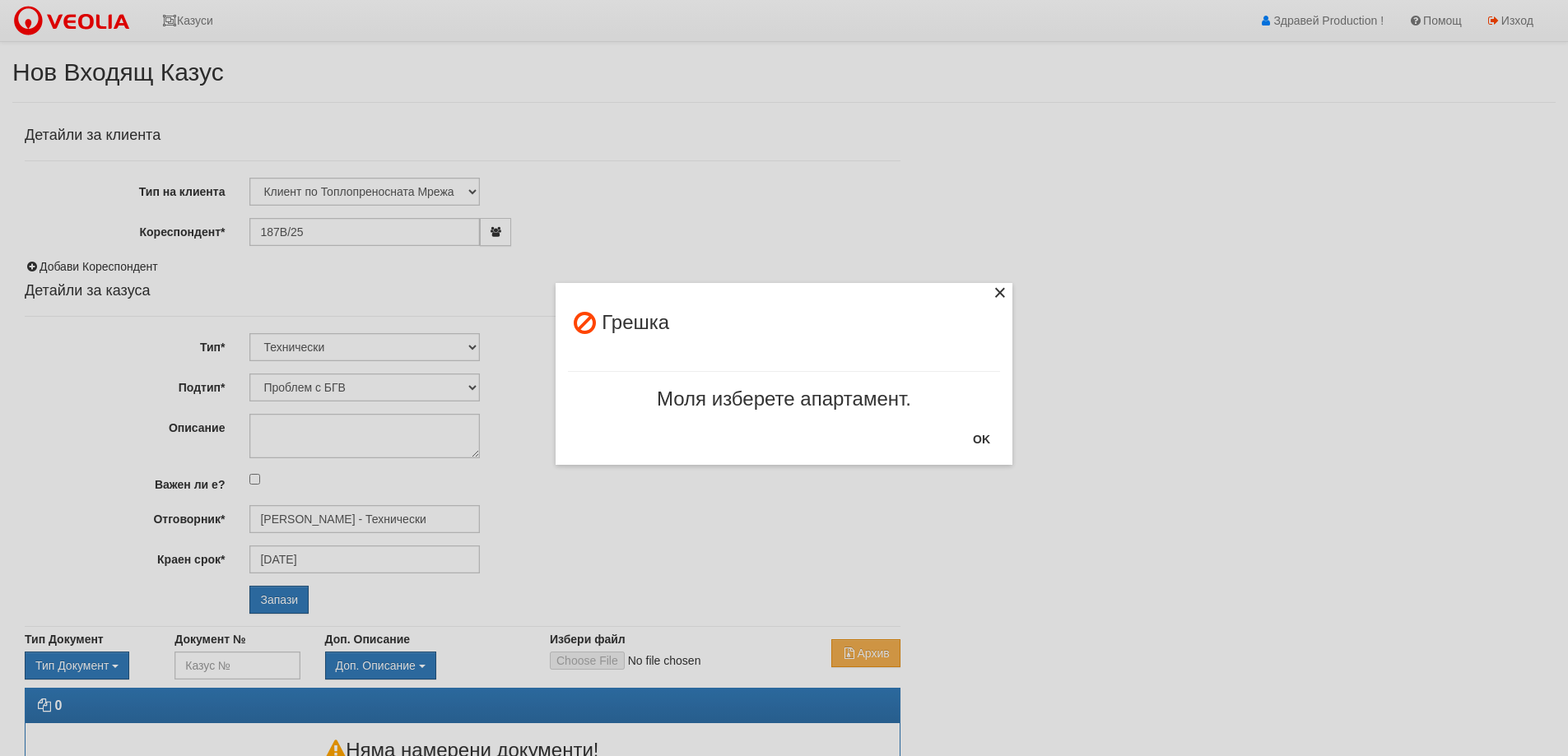
click at [1002, 295] on div "×" at bounding box center [1000, 295] width 17 height 17
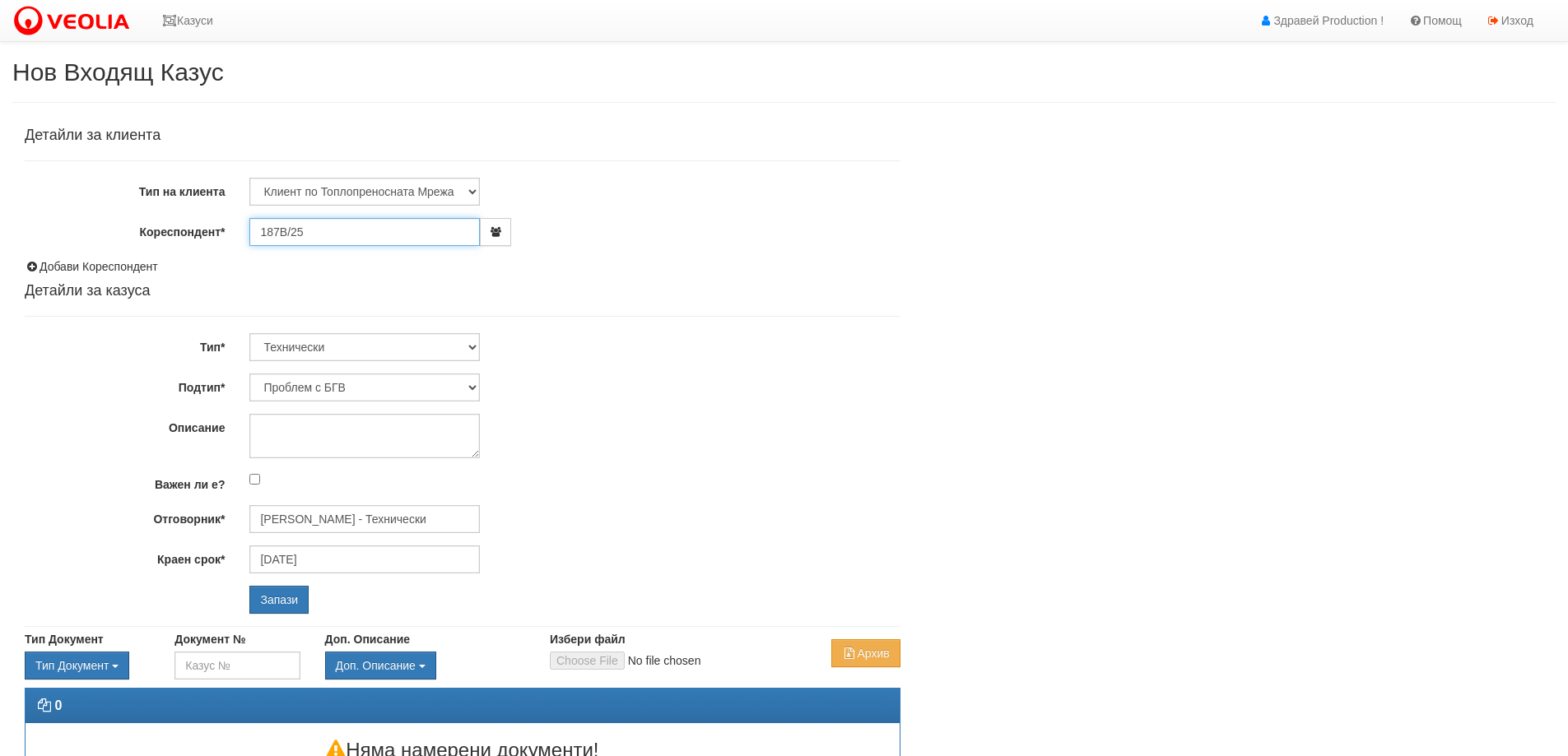
click at [321, 234] on input "187В/25" at bounding box center [365, 233] width 231 height 28
click at [327, 231] on input "187В/25" at bounding box center [365, 233] width 231 height 28
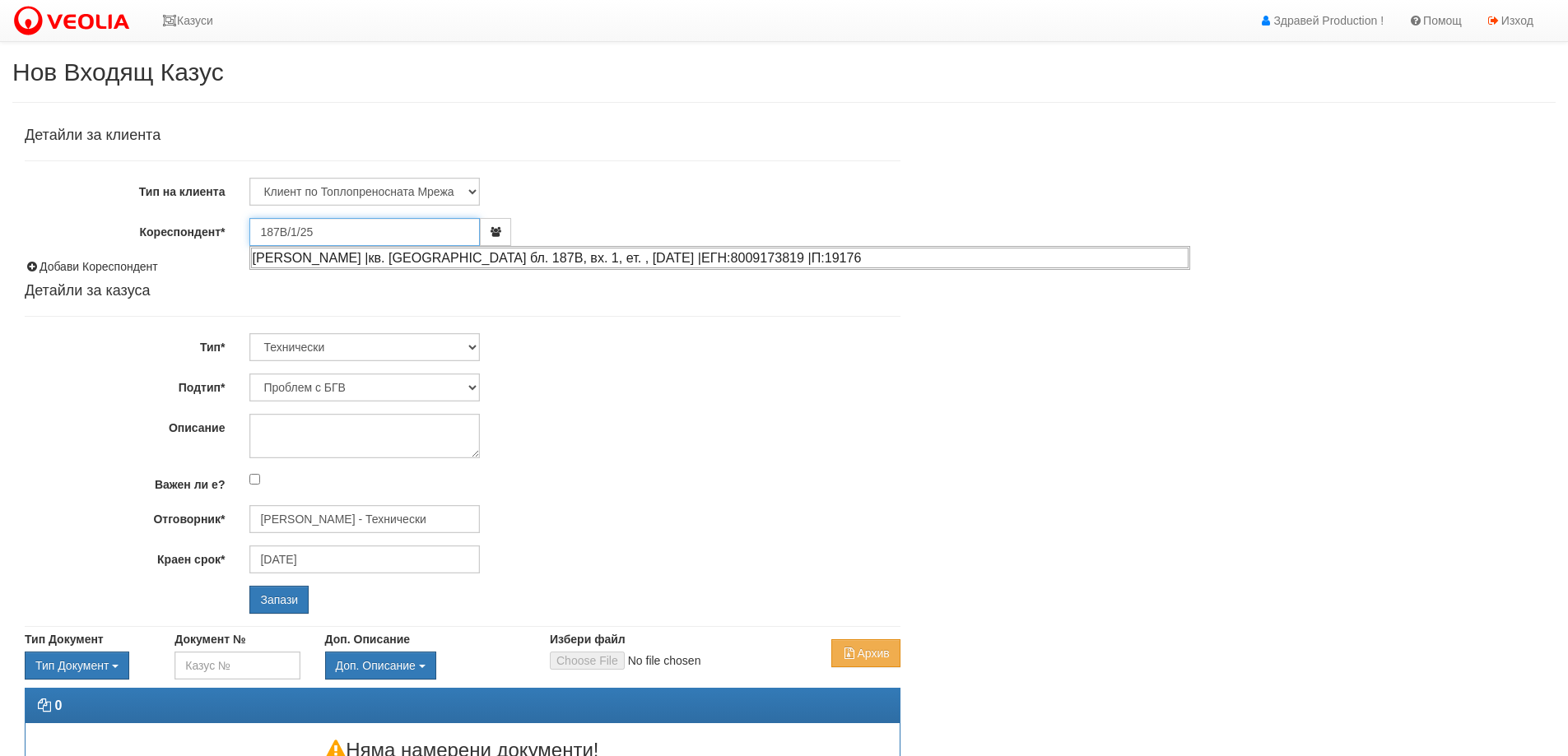
click at [657, 256] on div "ДЕСИСЛАВА АСПАРУХОВА ДИМИТРОВА |кв. Трошево бл. 187В, вх. 1, ет. , ап. 25 |ЕГН:…" at bounding box center [720, 257] width 938 height 20
type input "ДЕСИСЛАВА АСПАРУХОВА ДИМИТРОВА"
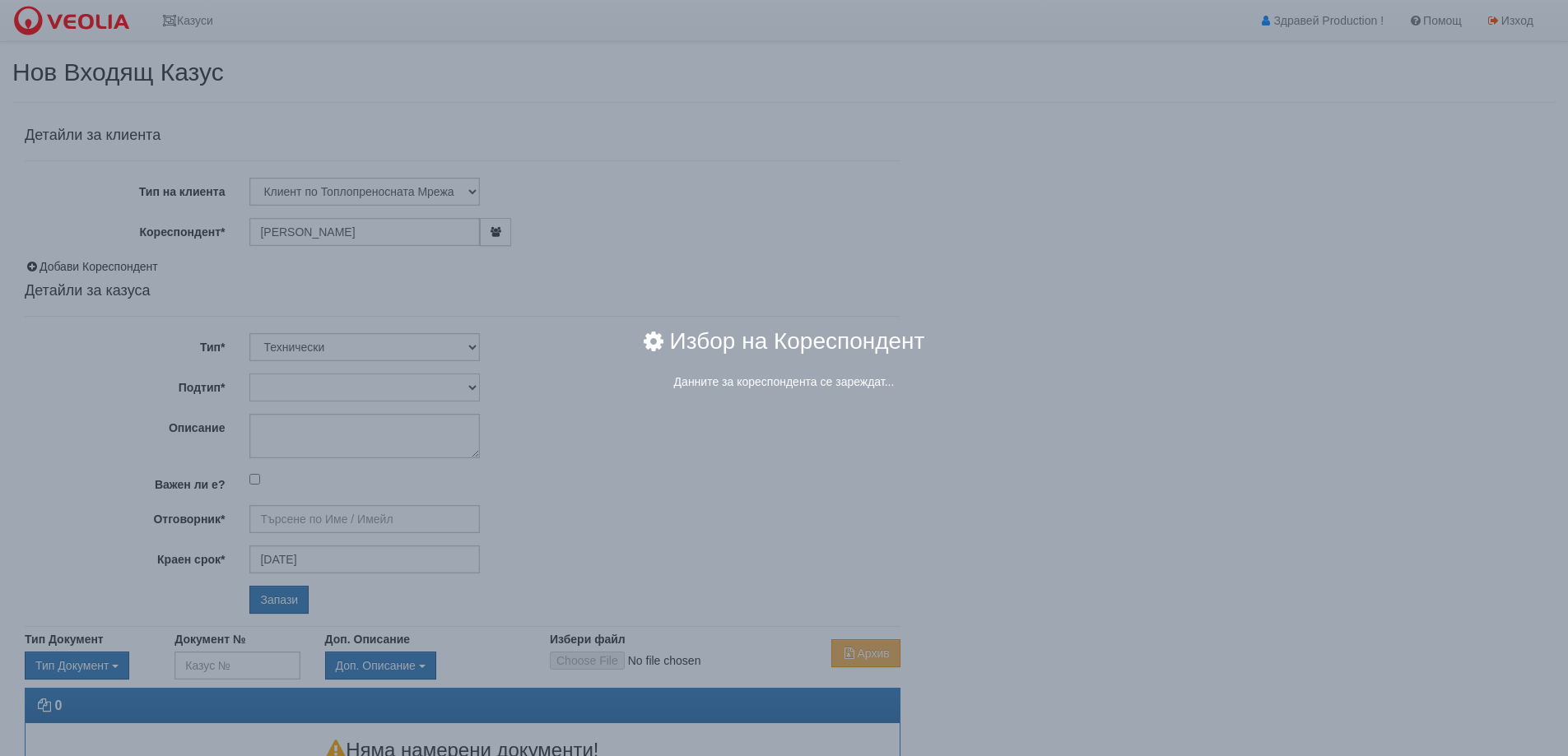
type input "Дончо Дончев - Технически"
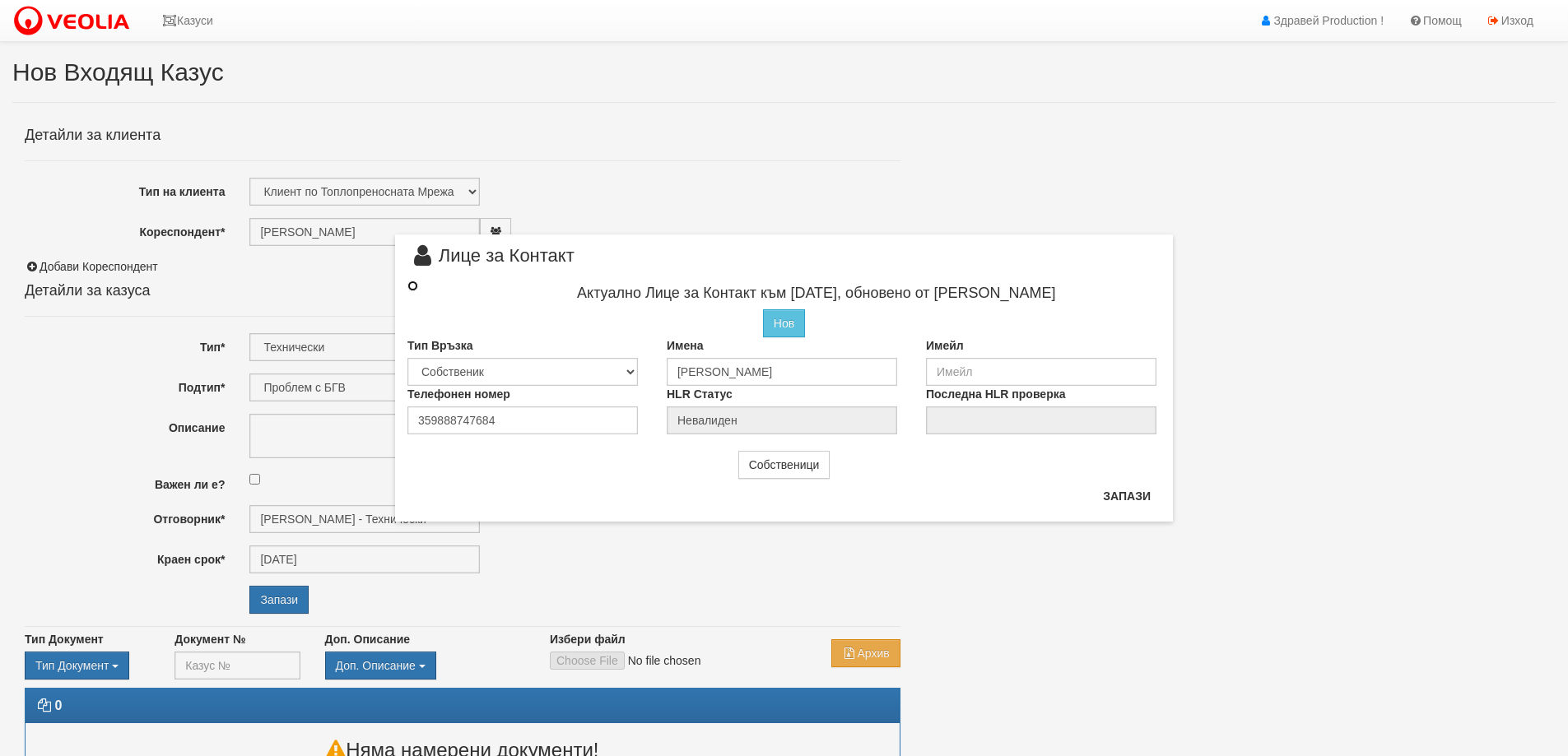
click at [410, 286] on input "radio" at bounding box center [412, 286] width 11 height 11
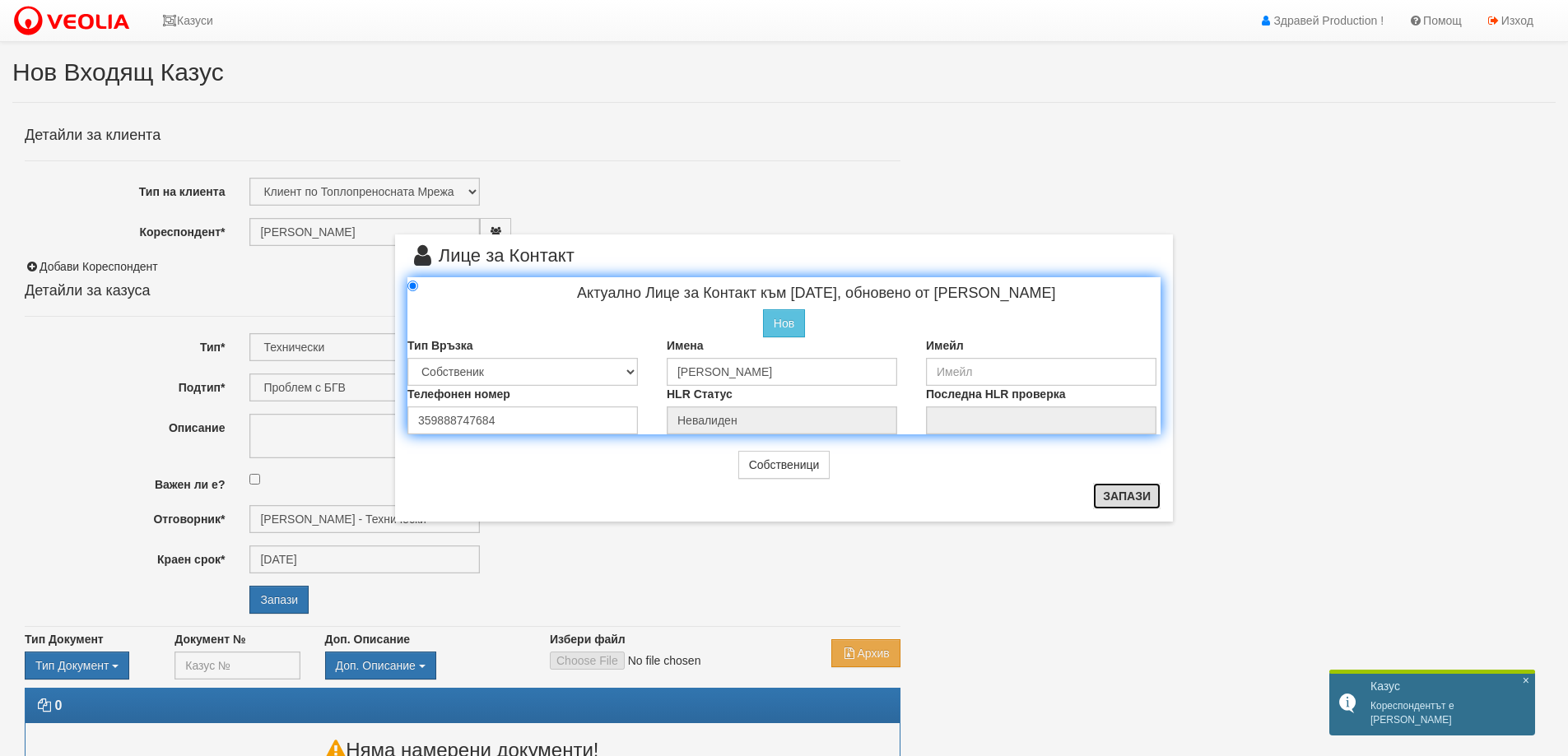
click at [1133, 498] on button "Запази" at bounding box center [1126, 496] width 68 height 26
radio input "true"
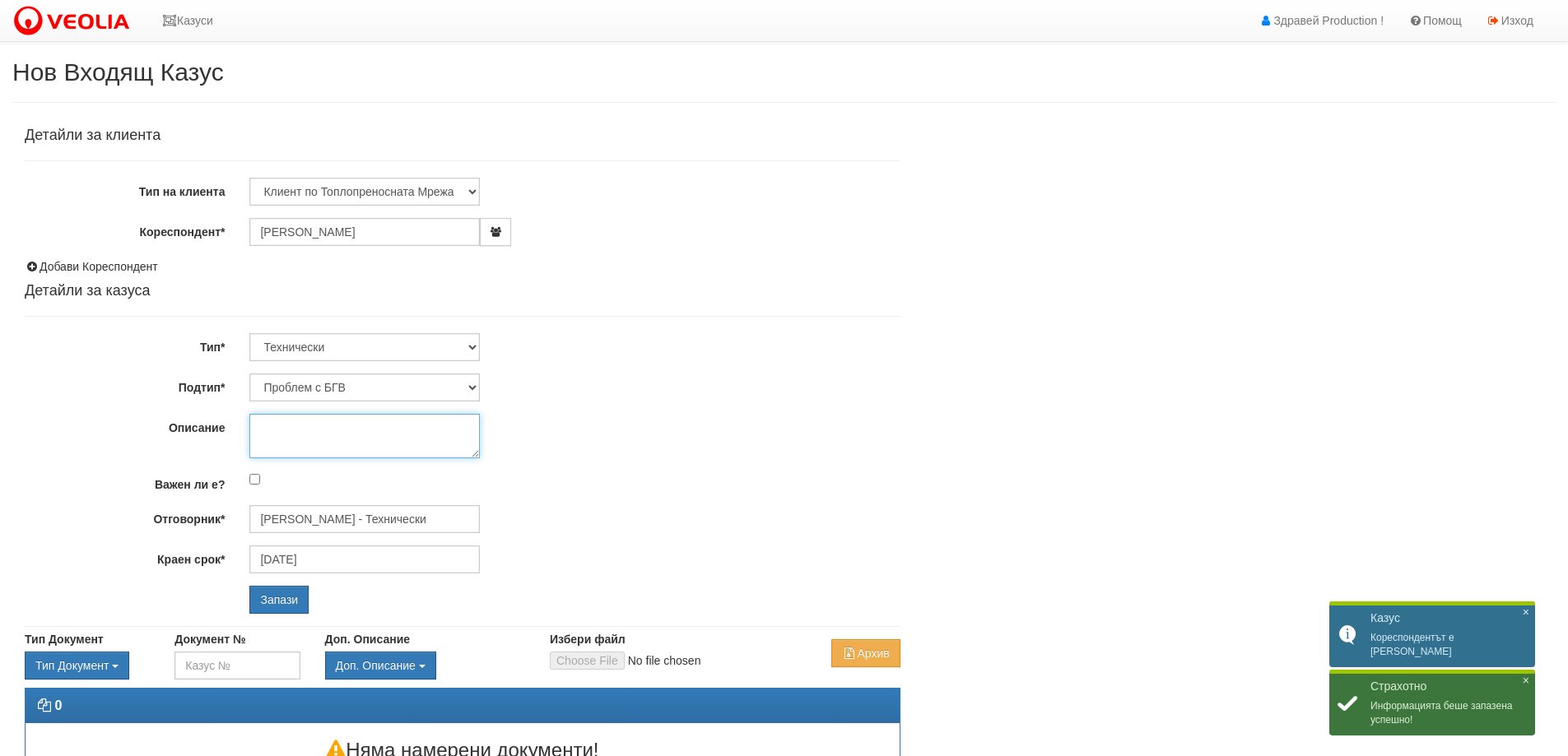
click at [301, 431] on textarea "Описание" at bounding box center [365, 436] width 231 height 44
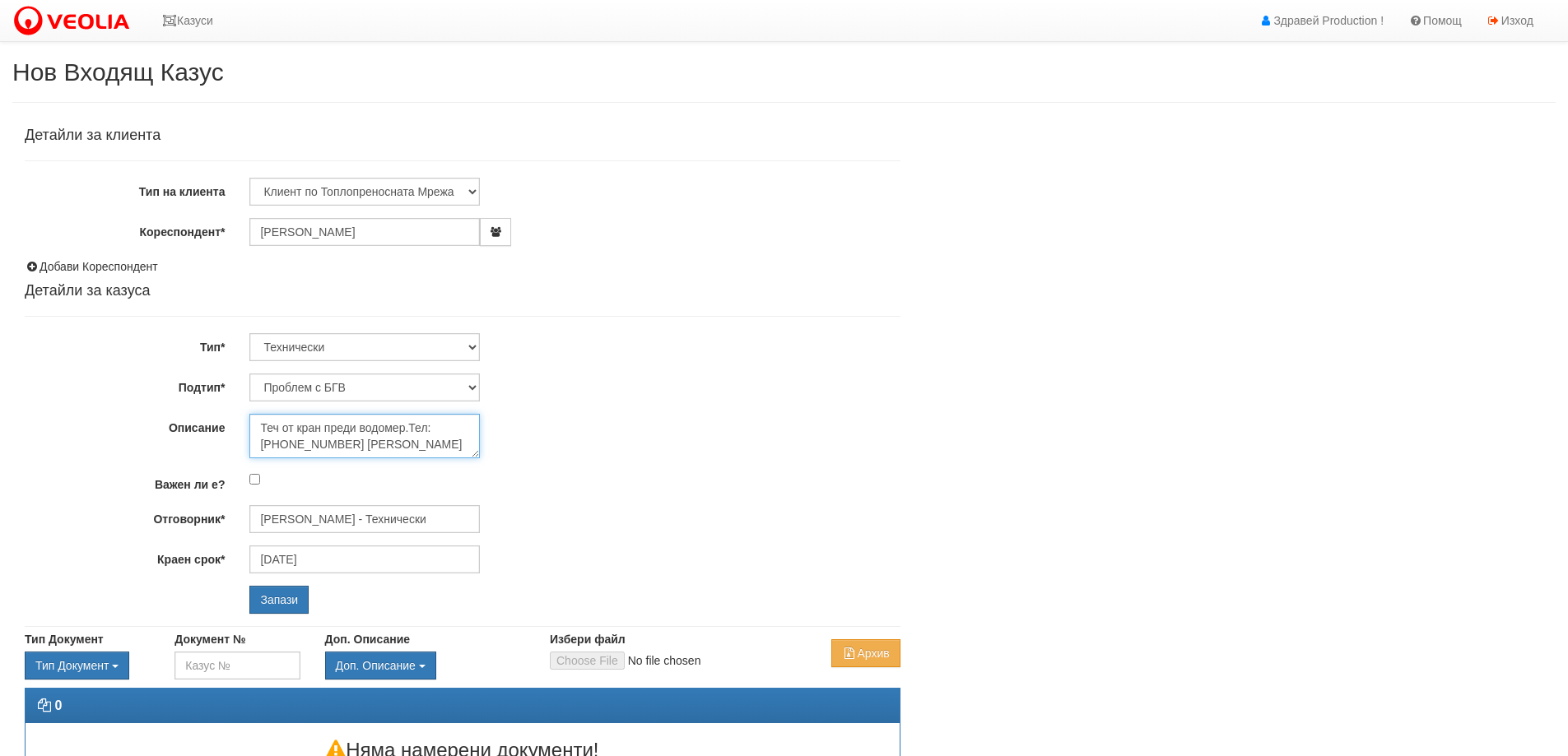
scroll to position [10, 0]
click at [266, 451] on textarea "Теч от кран преди водомер.Тел:0886243595 Хюсейн халилов" at bounding box center [365, 436] width 231 height 44
click at [316, 448] on textarea "Теч от кран преди водомер.Тел:0886243595 Хюсейн Халилов" at bounding box center [365, 436] width 231 height 44
type textarea "Теч от кран преди водомер.Тел:0886243595 Хюсейн Халилов."
click at [287, 589] on input "Запази" at bounding box center [279, 600] width 59 height 28
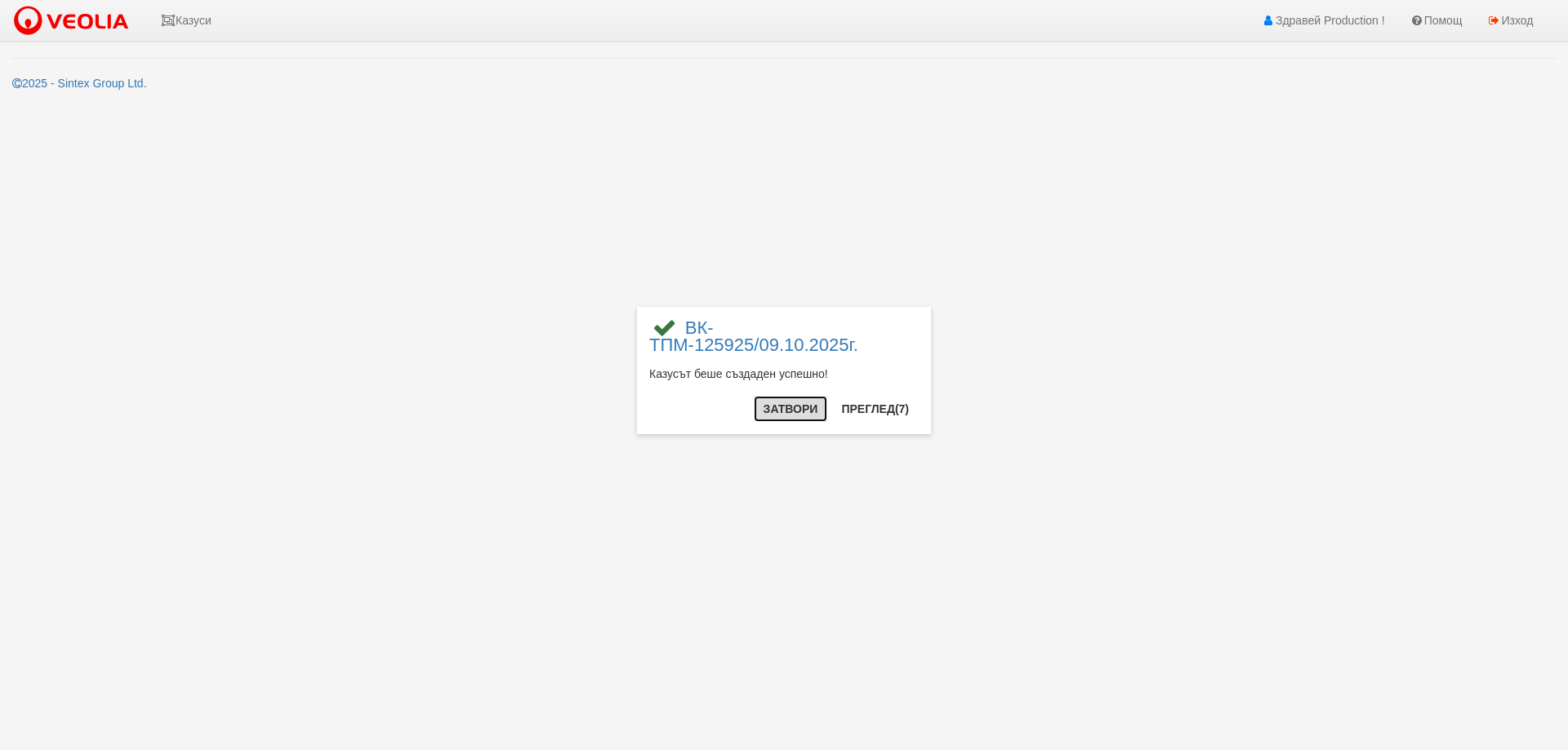
click at [781, 410] on button "Затвори" at bounding box center [791, 409] width 74 height 26
